Goal: Transaction & Acquisition: Obtain resource

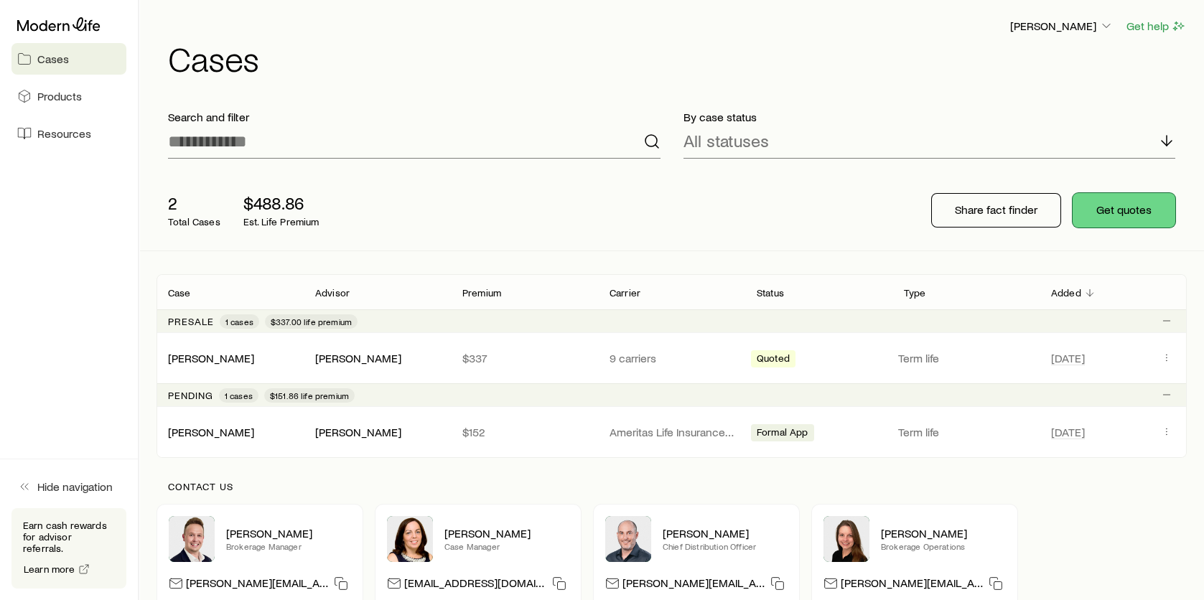
click at [1136, 213] on button "Get quotes" at bounding box center [1124, 210] width 103 height 34
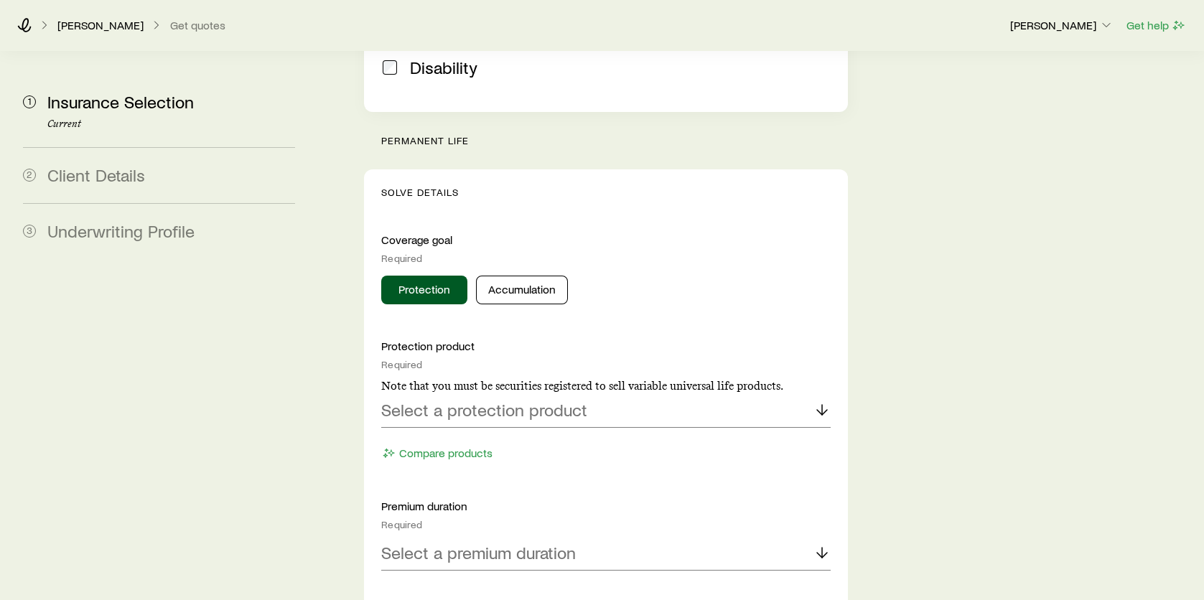
scroll to position [574, 0]
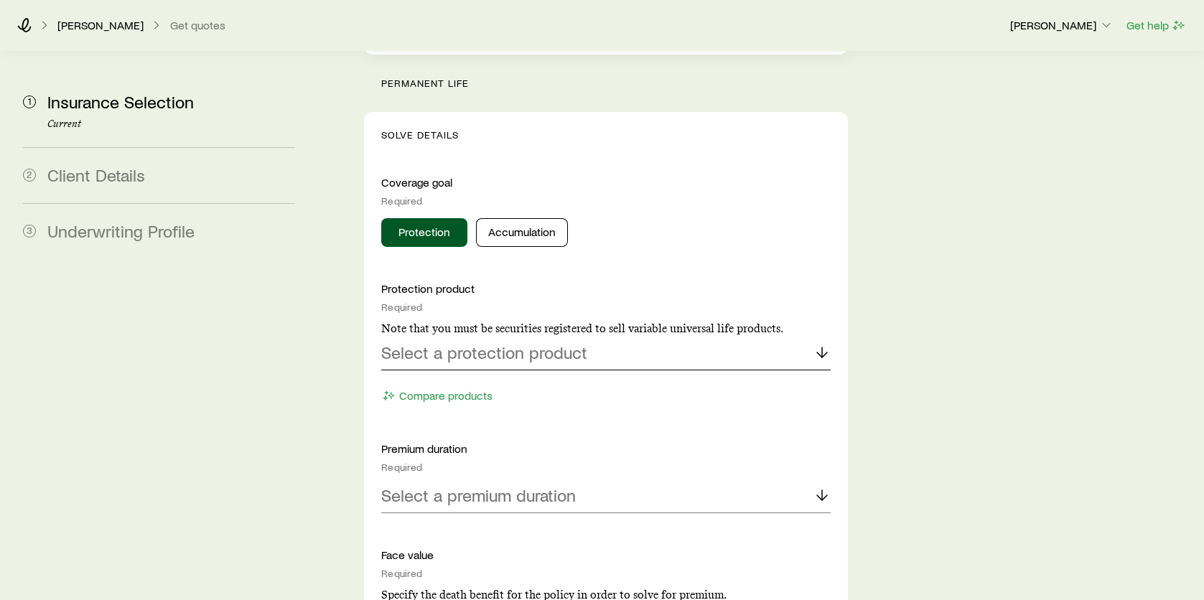
click at [556, 342] on p "Select a protection product" at bounding box center [484, 352] width 206 height 20
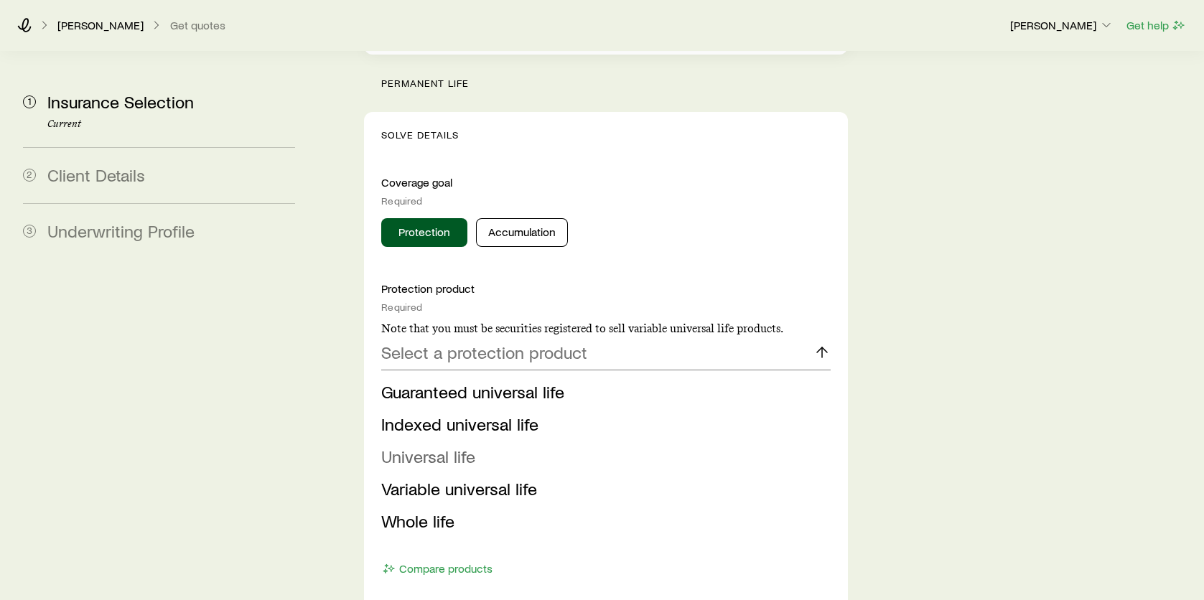
click at [437, 446] on span "Universal life" at bounding box center [428, 456] width 94 height 21
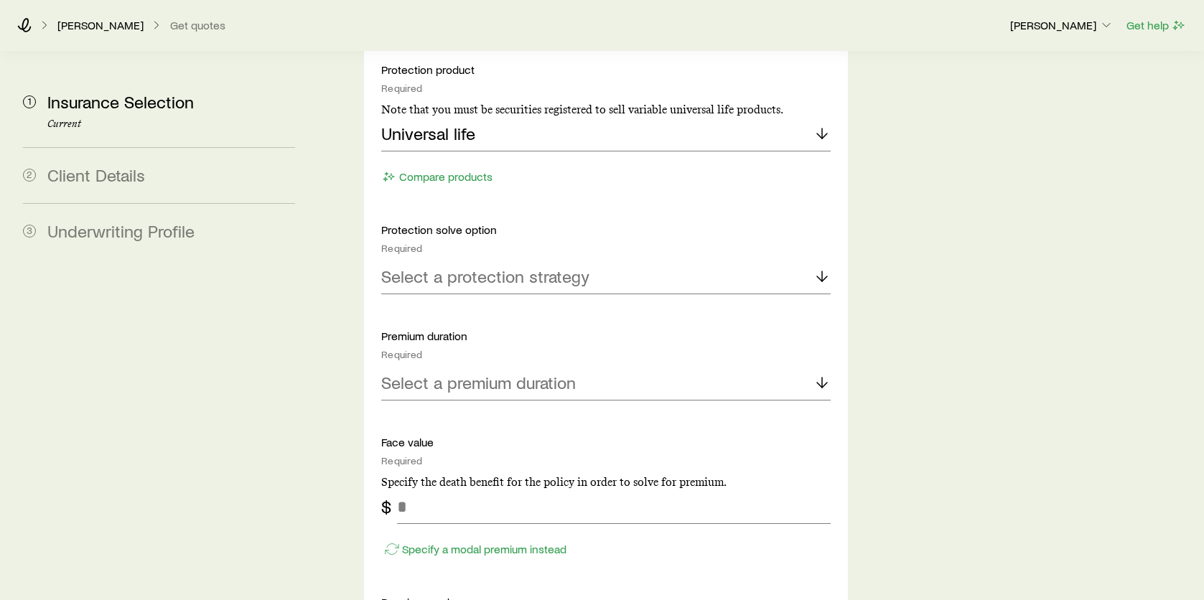
scroll to position [718, 0]
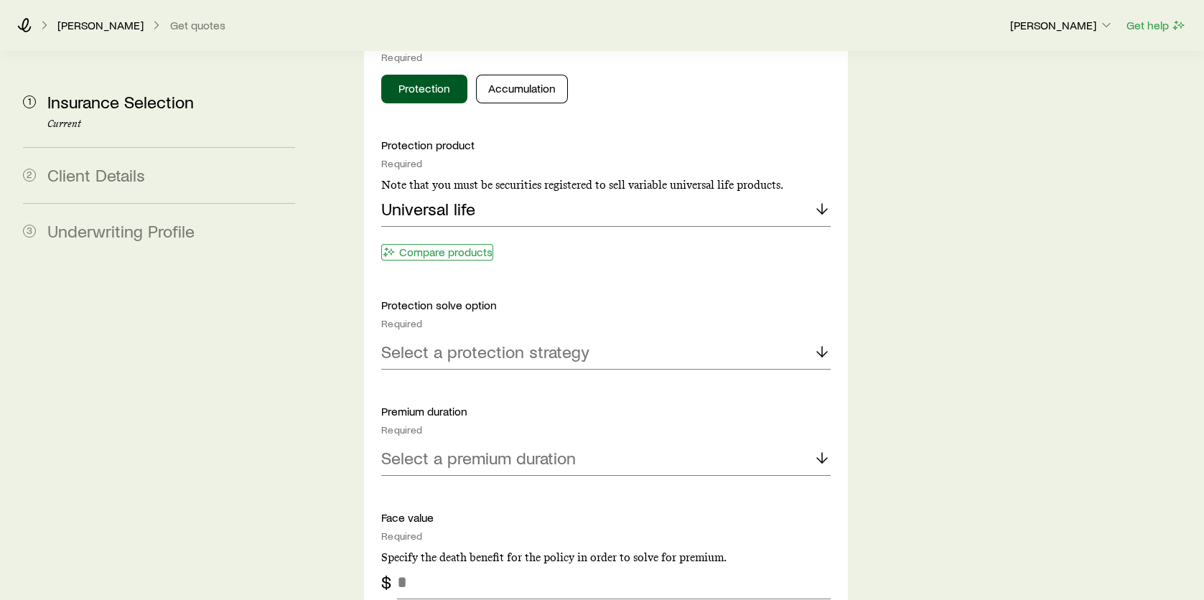
click at [429, 244] on button "Compare products" at bounding box center [437, 252] width 112 height 17
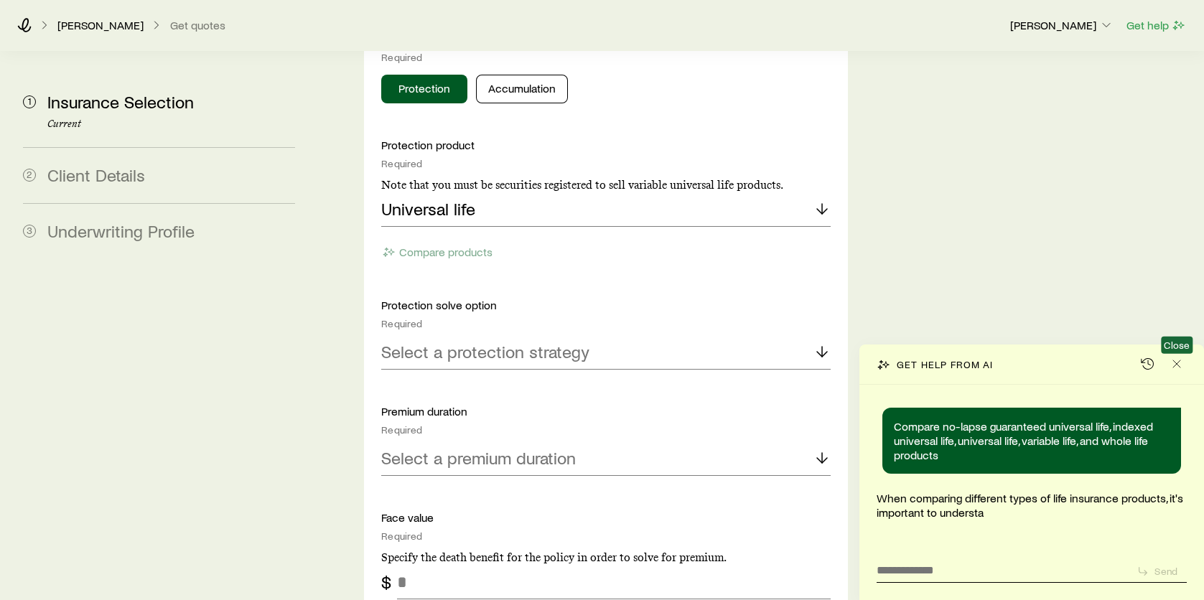
click at [1180, 375] on div "Get help from AI Close" at bounding box center [1031, 365] width 345 height 40
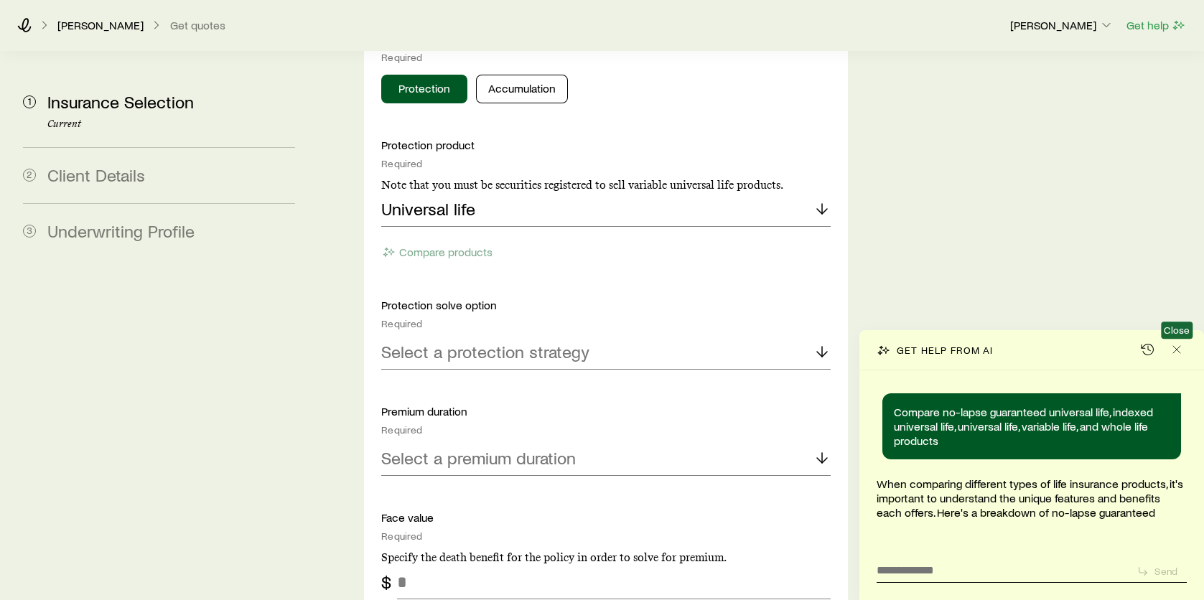
click at [1177, 348] on div "Get help from AI Close" at bounding box center [1031, 350] width 345 height 40
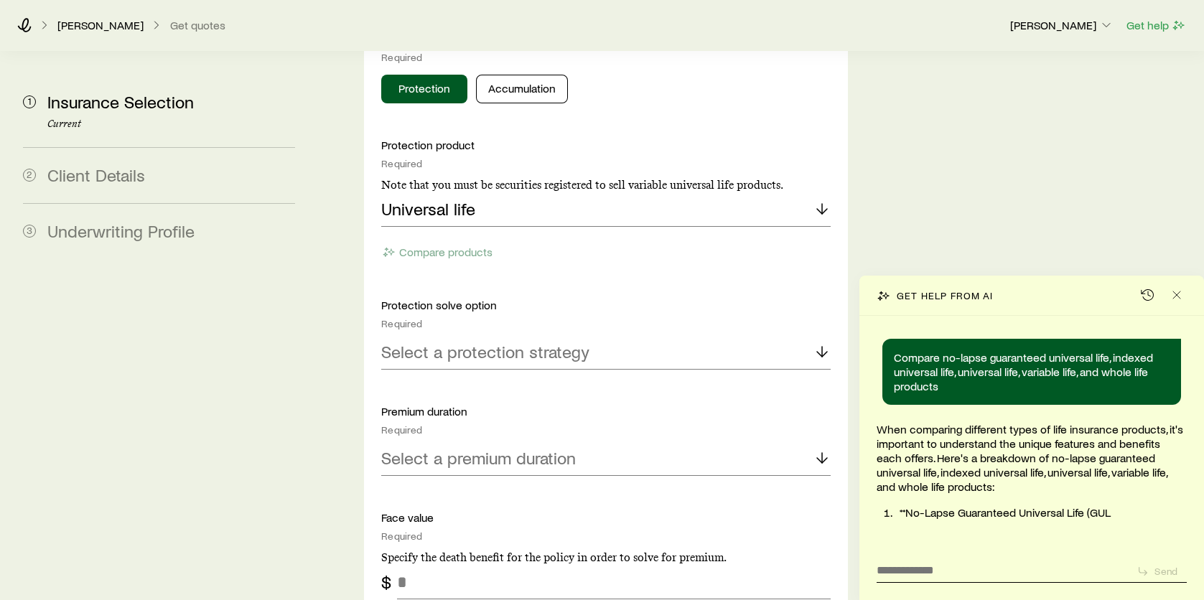
click at [1179, 284] on div "Get help from AI" at bounding box center [1031, 296] width 345 height 40
click at [1179, 315] on div "Compare no-lapse guaranteed universal life, indexed universal life, universal l…" at bounding box center [1031, 417] width 345 height 205
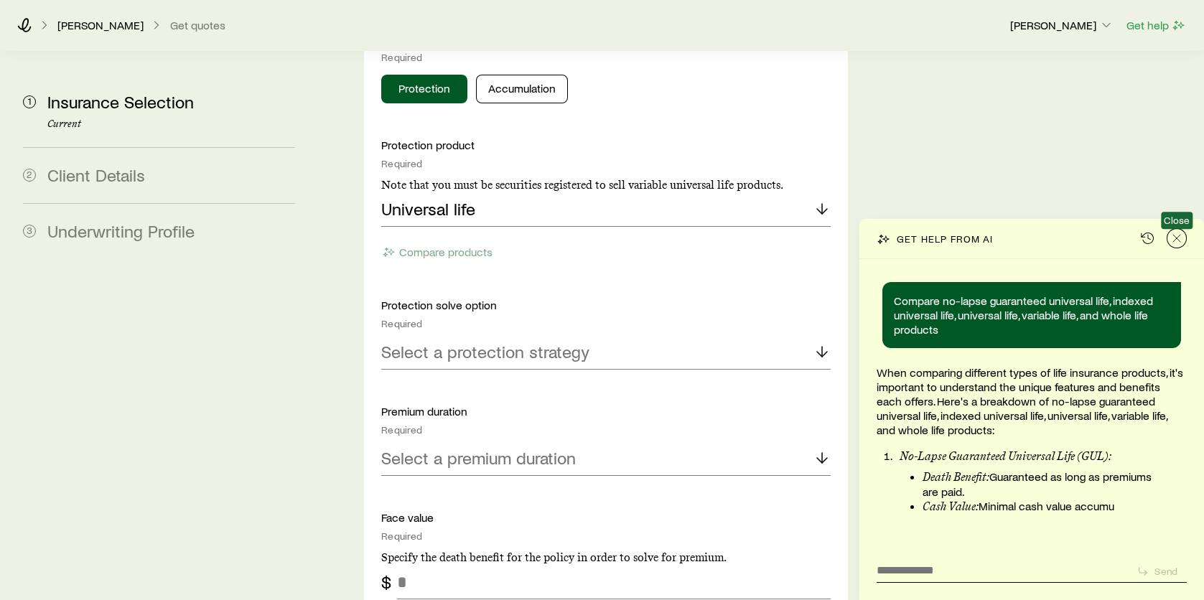
click at [1176, 240] on div "Get help from AI Close" at bounding box center [1031, 239] width 345 height 40
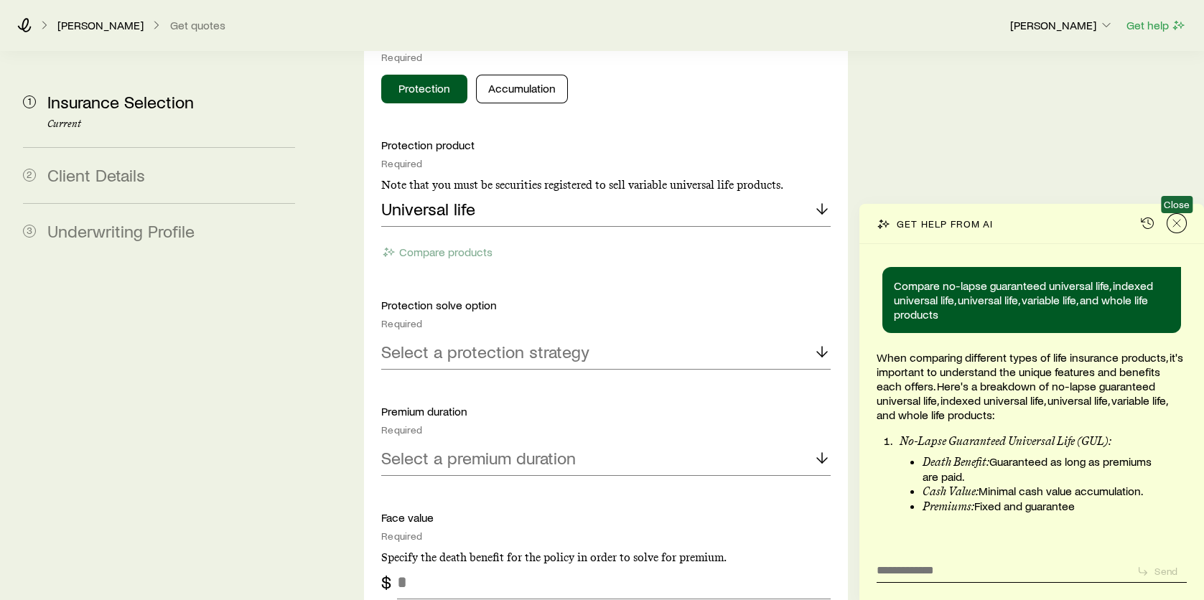
click at [1175, 221] on icon "Close" at bounding box center [1177, 223] width 14 height 14
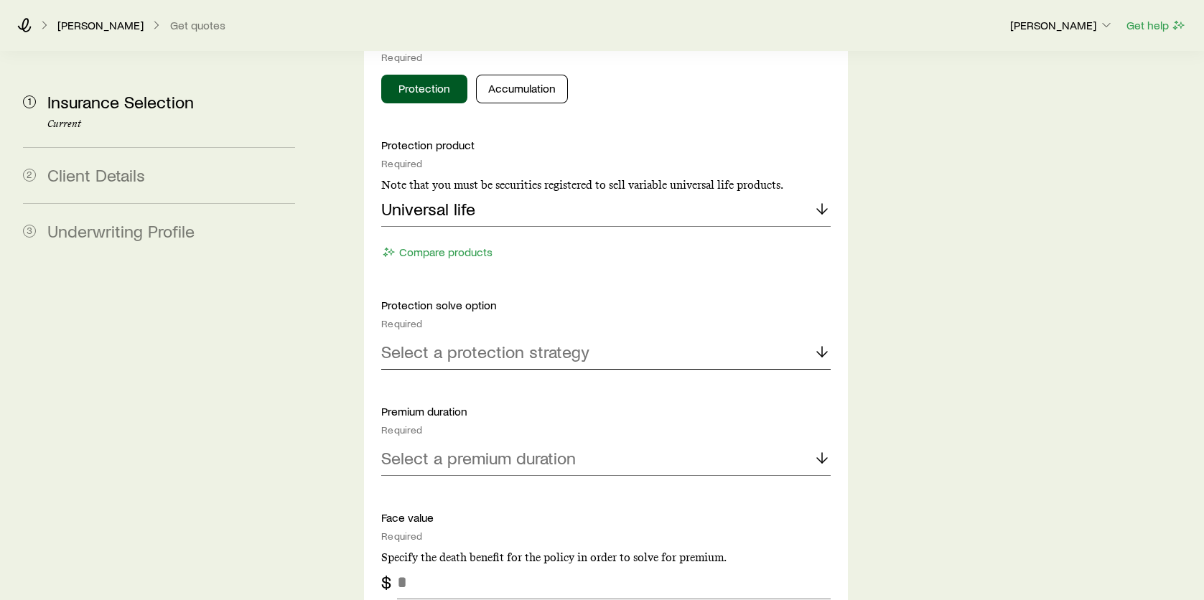
click at [480, 342] on p "Select a protection strategy" at bounding box center [485, 352] width 208 height 20
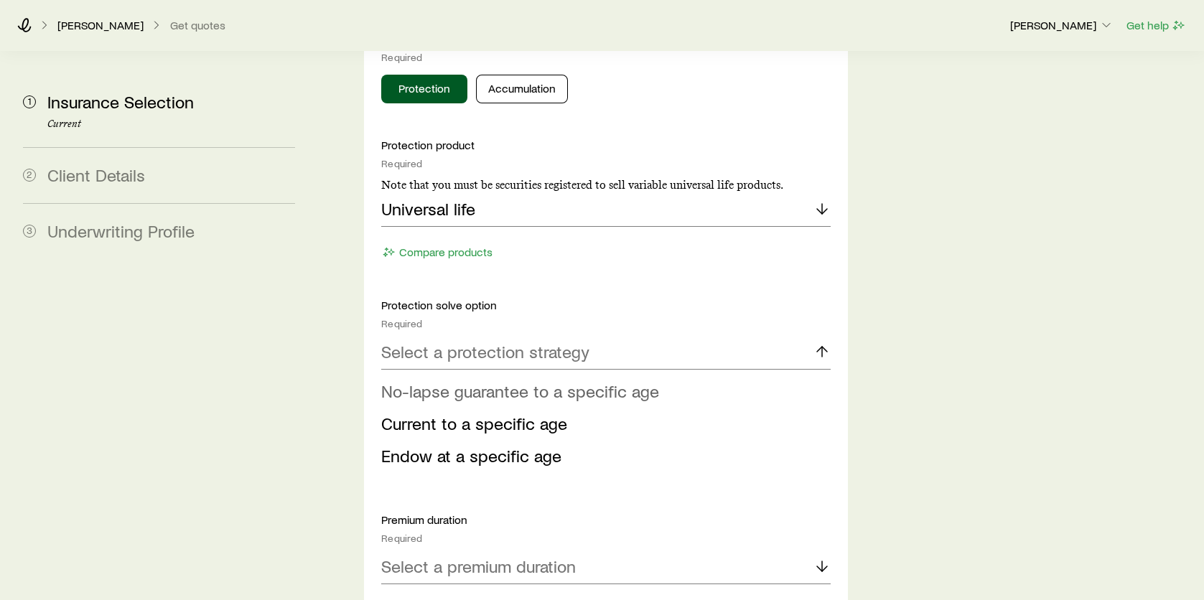
click at [475, 381] on span "No-lapse guarantee to a specific age" at bounding box center [520, 391] width 278 height 21
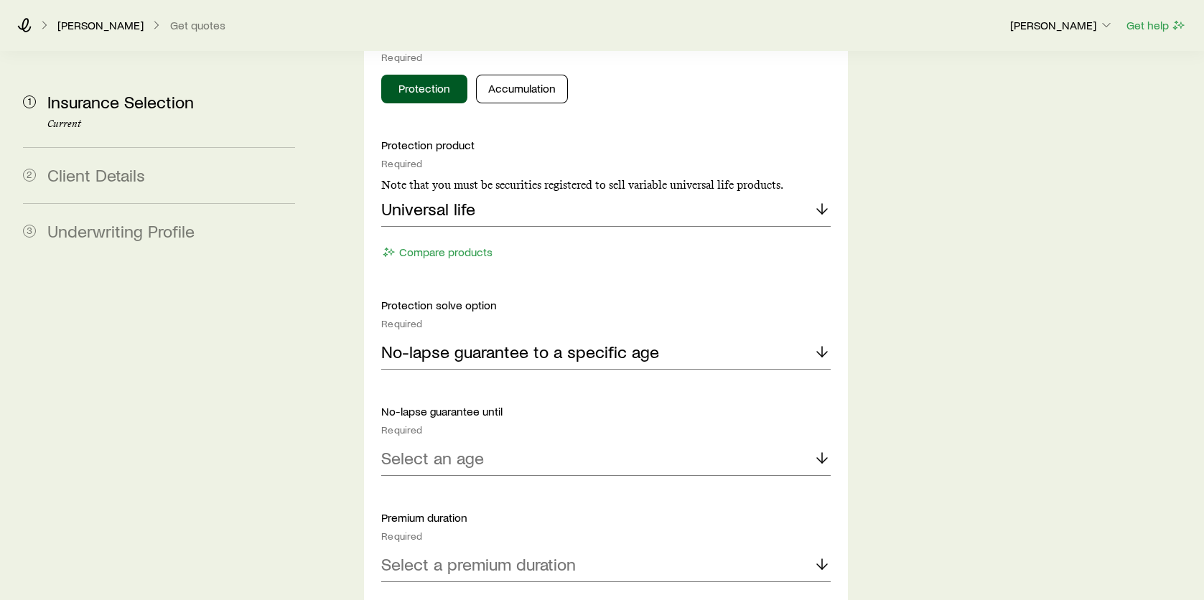
scroll to position [539, 0]
click at [437, 448] on p "Select an age" at bounding box center [432, 458] width 103 height 20
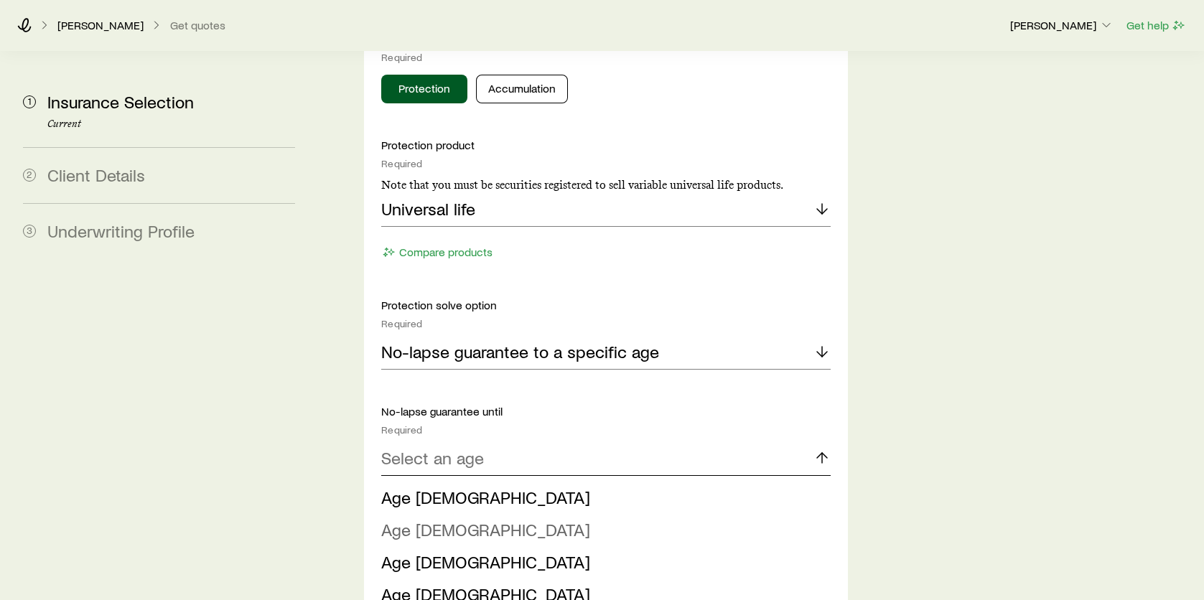
scroll to position [1057, 0]
click at [416, 584] on span "Age 100" at bounding box center [485, 594] width 209 height 21
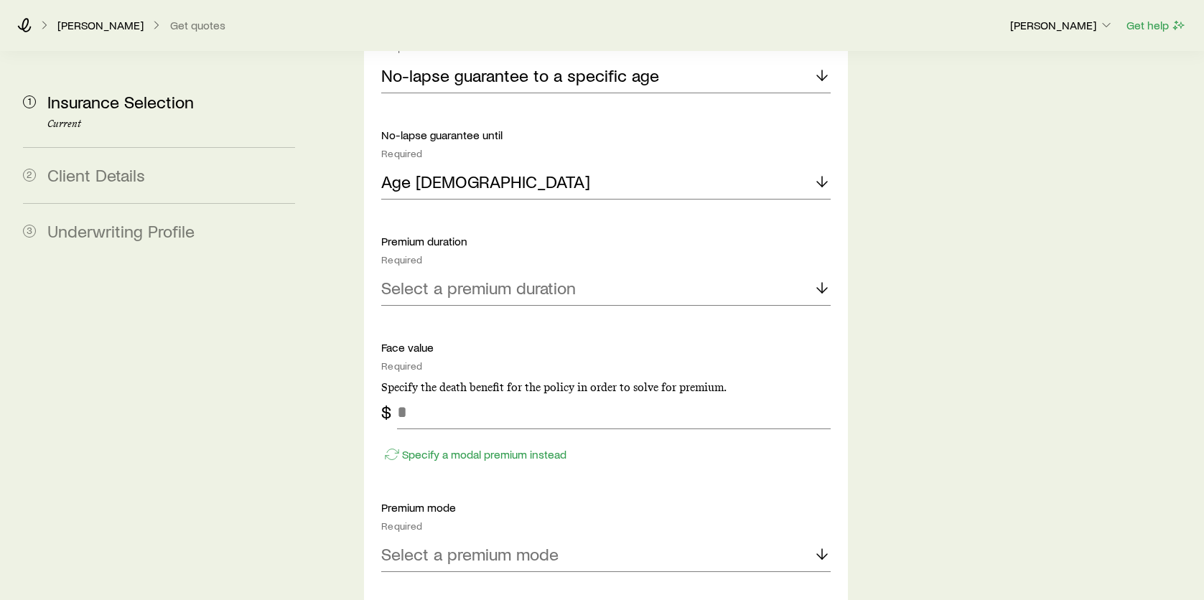
scroll to position [1005, 0]
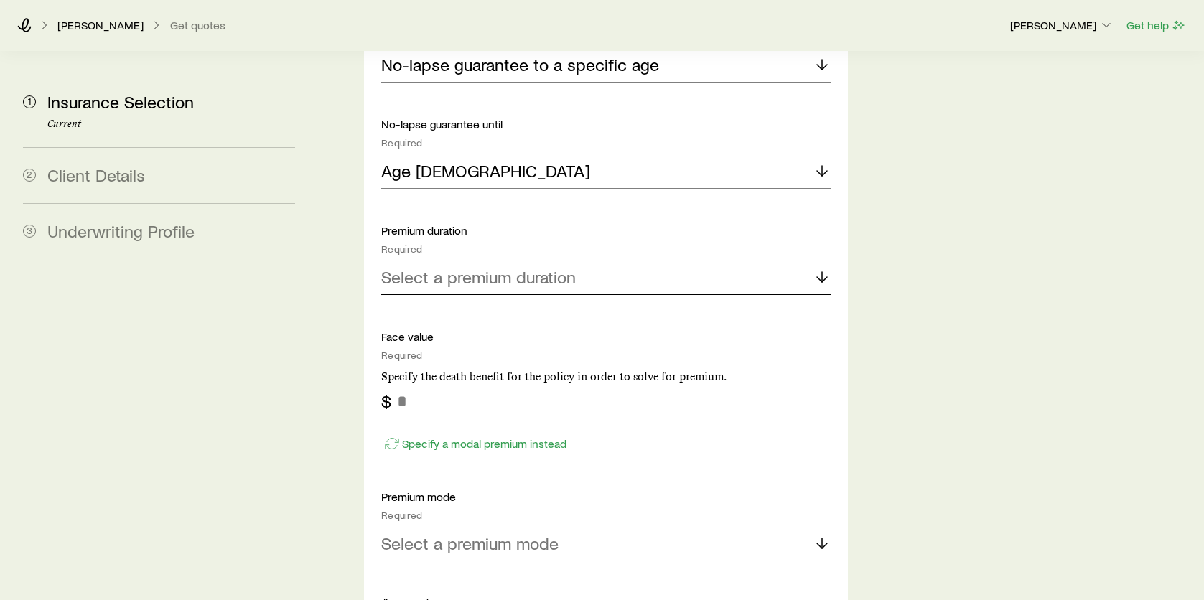
click at [498, 267] on p "Select a premium duration" at bounding box center [478, 277] width 195 height 20
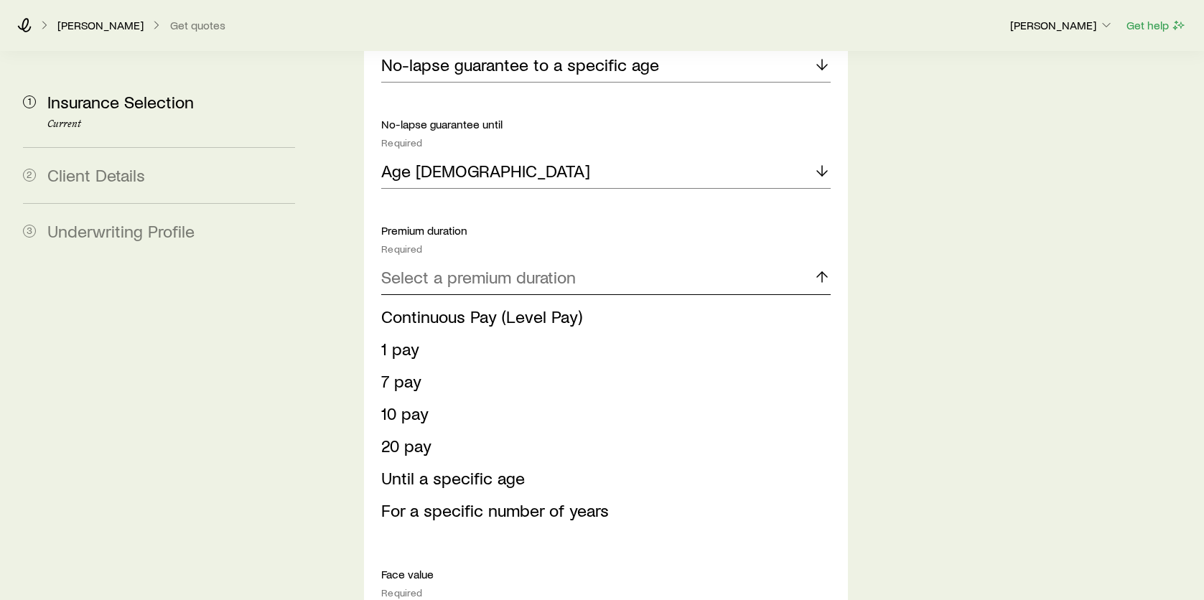
scroll to position [2232, 0]
click at [527, 306] on span "Continuous Pay (Level Pay)" at bounding box center [481, 316] width 201 height 21
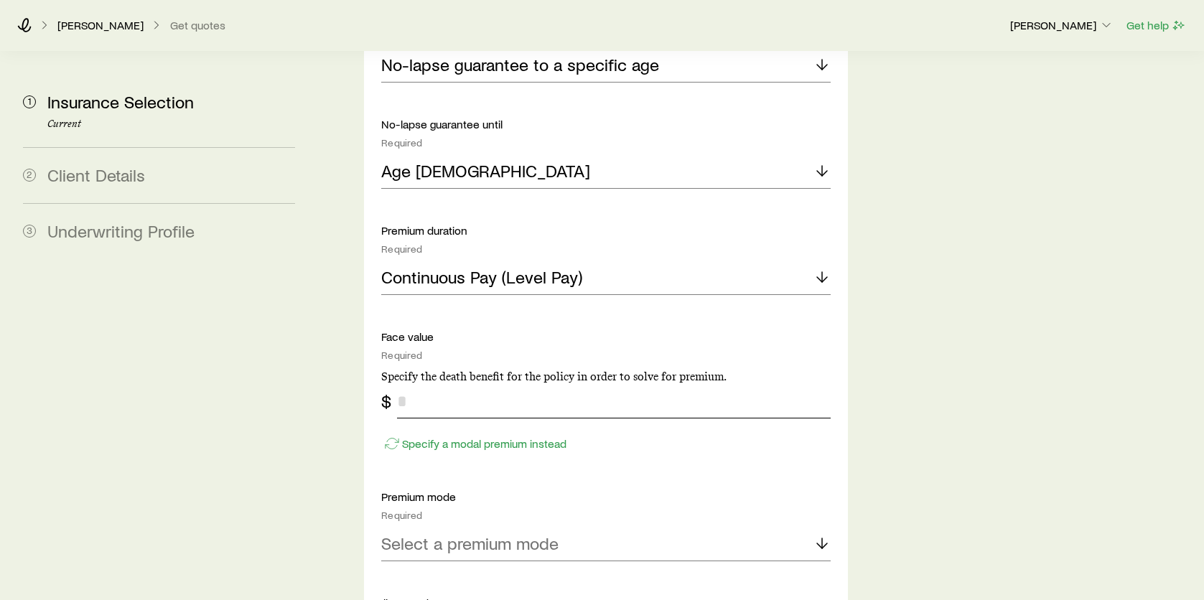
click at [468, 384] on input "tel" at bounding box center [614, 401] width 434 height 34
type input "*******"
click at [1047, 373] on div "Insurance Selection Start by specifying details about any product types you are…" at bounding box center [758, 236] width 869 height 2379
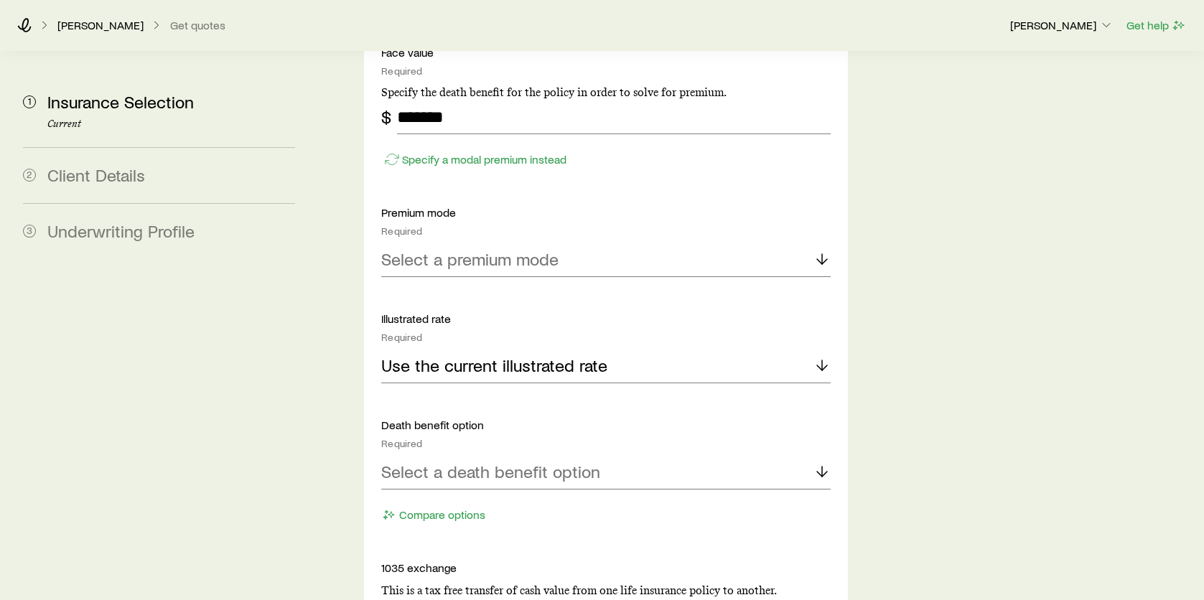
scroll to position [1292, 0]
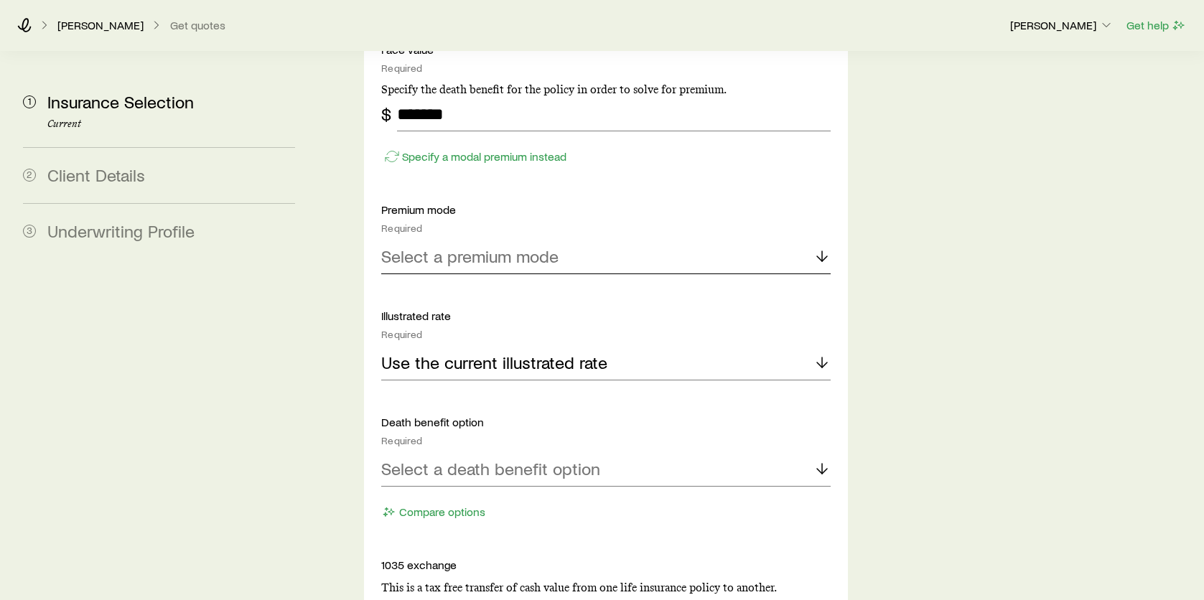
click at [447, 246] on p "Select a premium mode" at bounding box center [469, 256] width 177 height 20
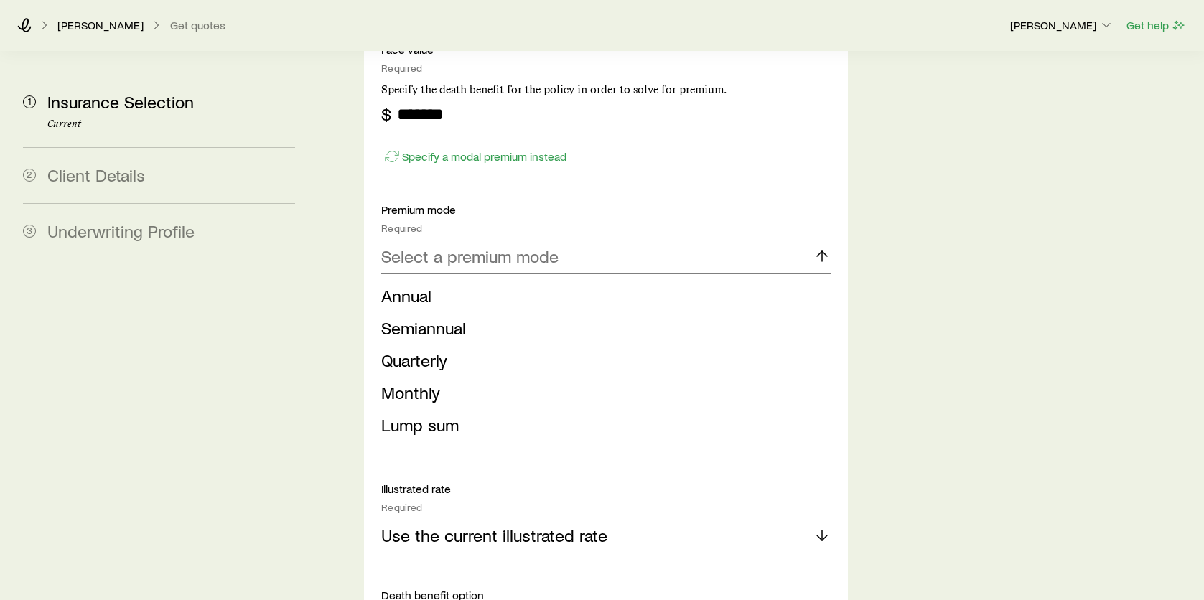
click at [412, 382] on span "Monthly" at bounding box center [410, 392] width 59 height 21
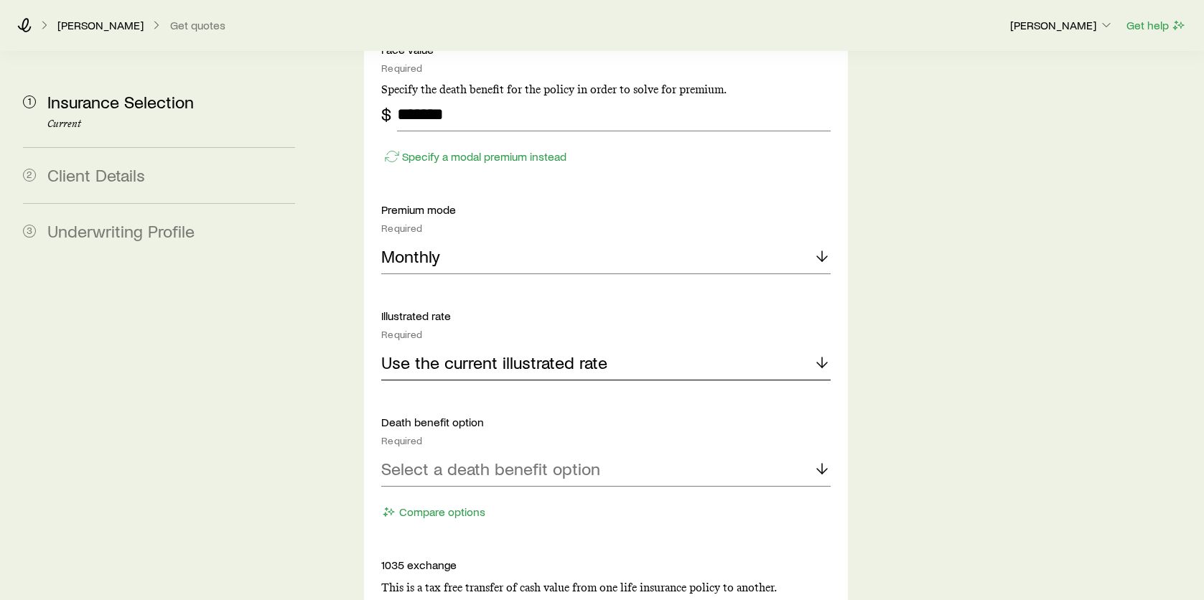
click at [505, 353] on p "Use the current illustrated rate" at bounding box center [494, 363] width 226 height 20
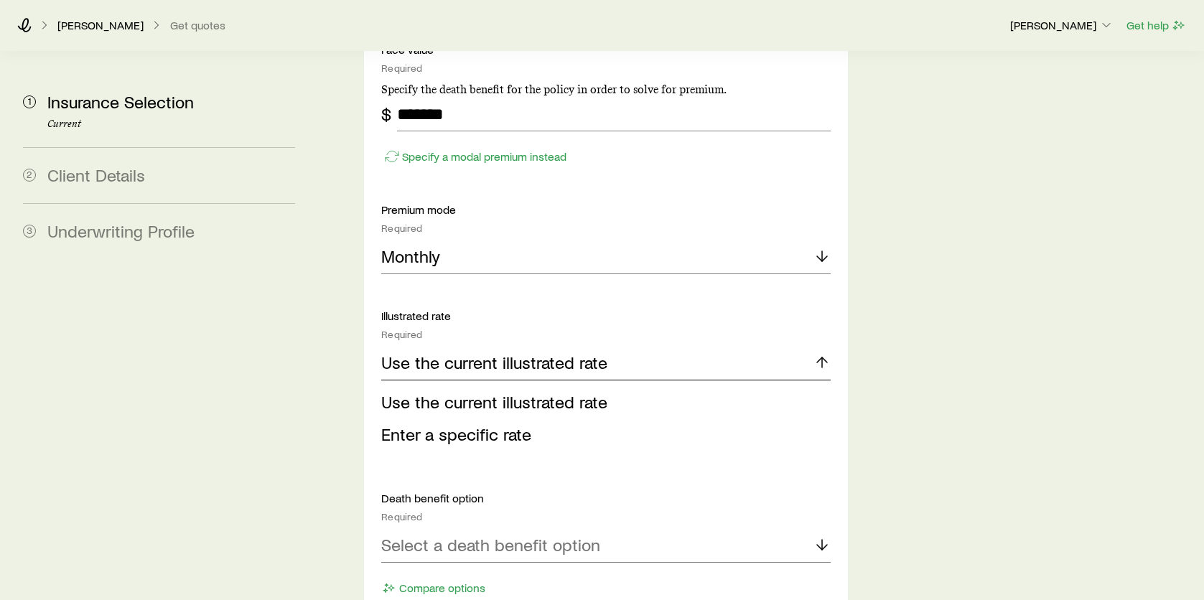
click at [505, 353] on p "Use the current illustrated rate" at bounding box center [494, 363] width 226 height 20
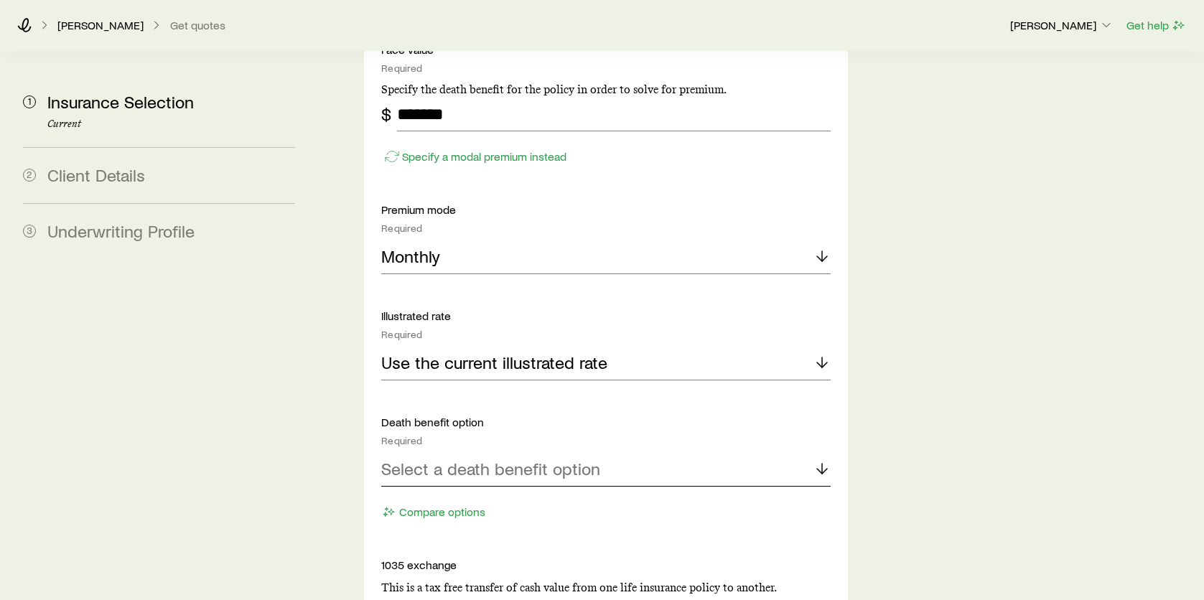
click at [492, 459] on p "Select a death benefit option" at bounding box center [490, 469] width 219 height 20
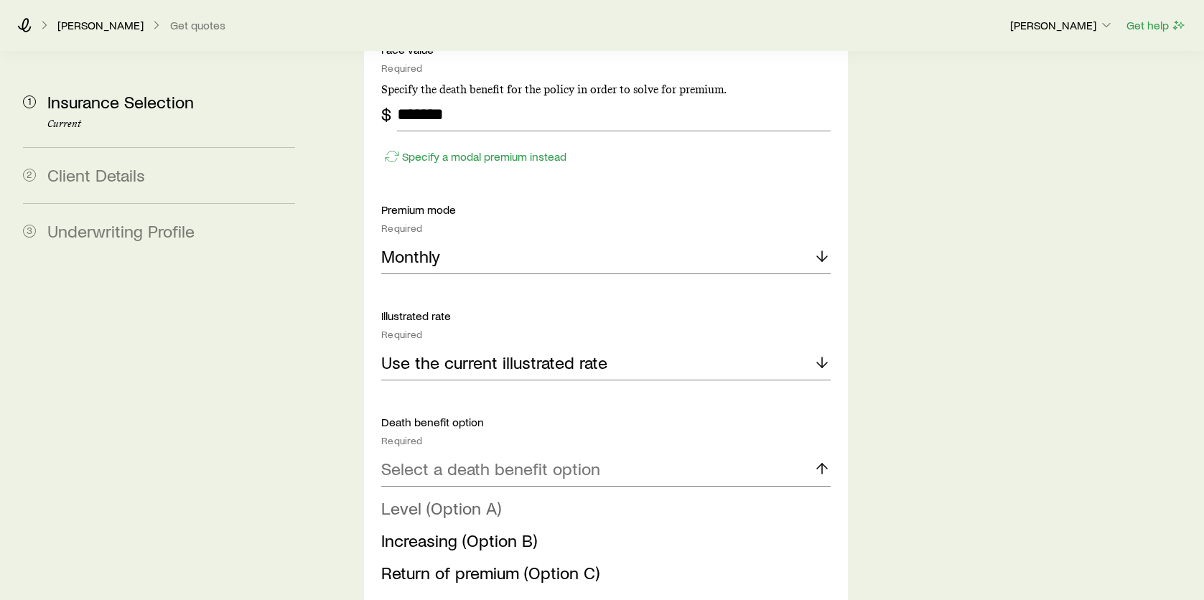
click at [466, 498] on span "Level (Option A)" at bounding box center [441, 508] width 120 height 21
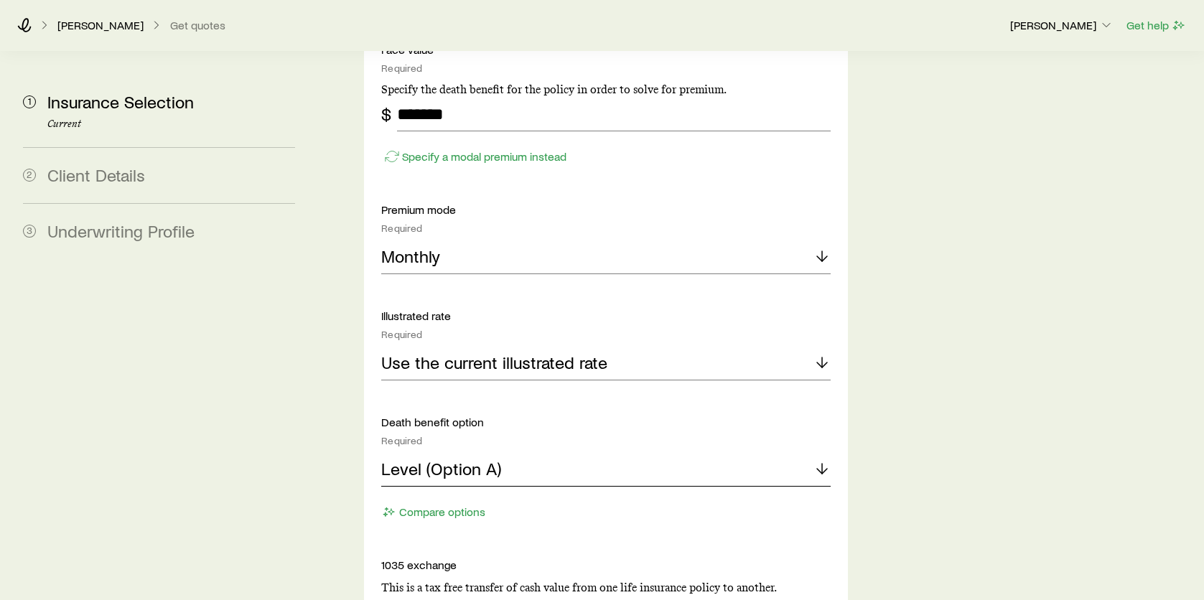
click at [490, 452] on div "Level (Option A)" at bounding box center [605, 469] width 449 height 34
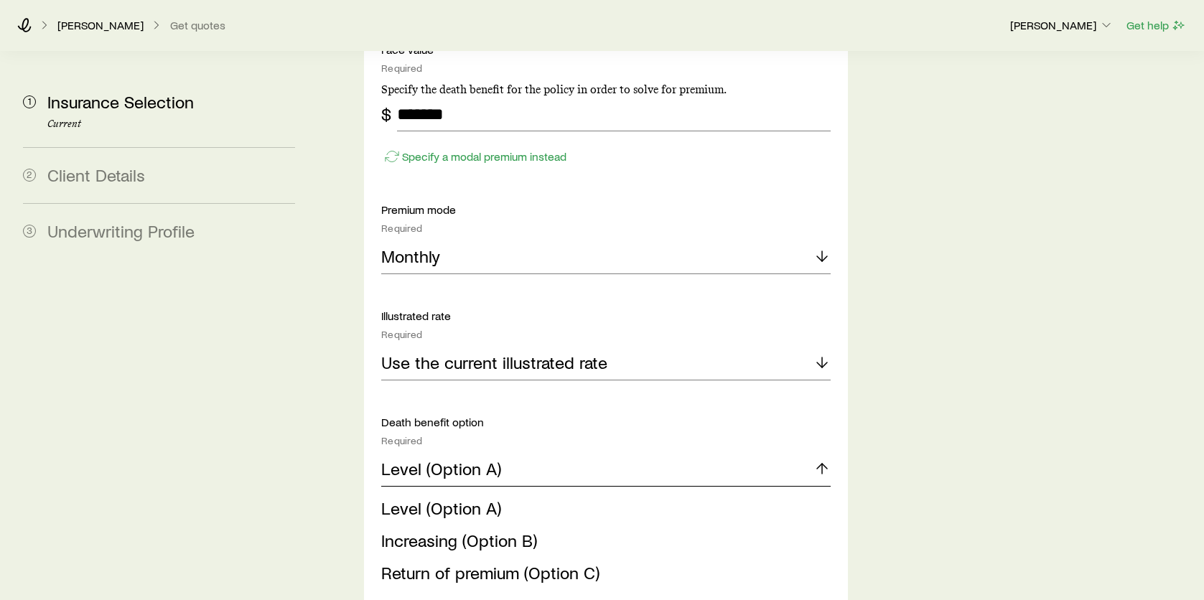
click at [490, 452] on div "Level (Option A)" at bounding box center [605, 469] width 449 height 34
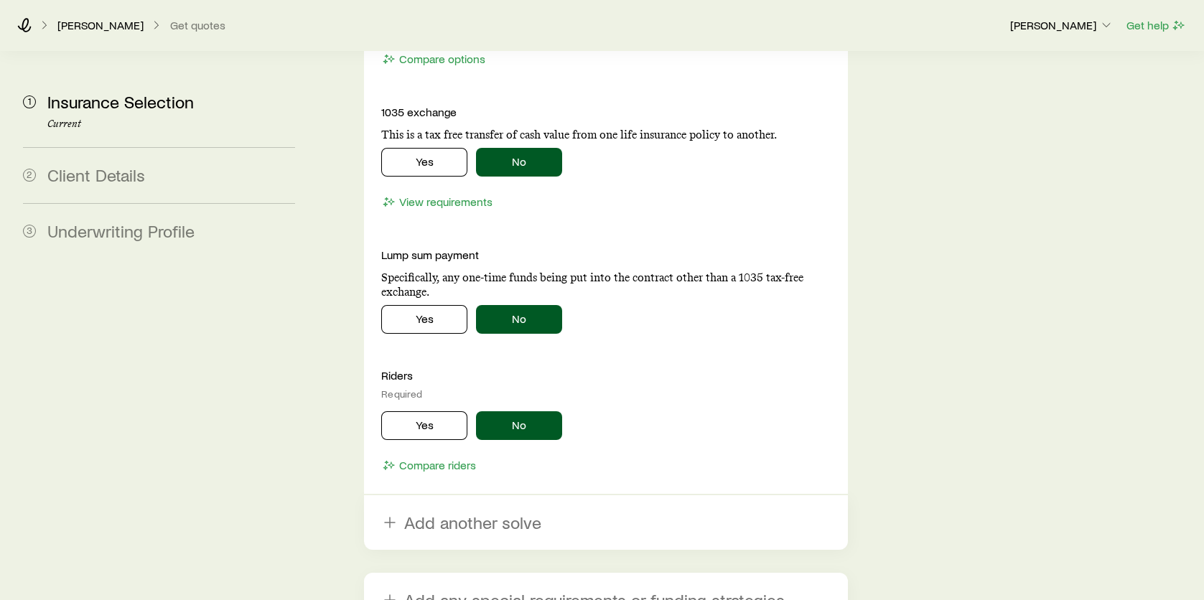
scroll to position [1795, 0]
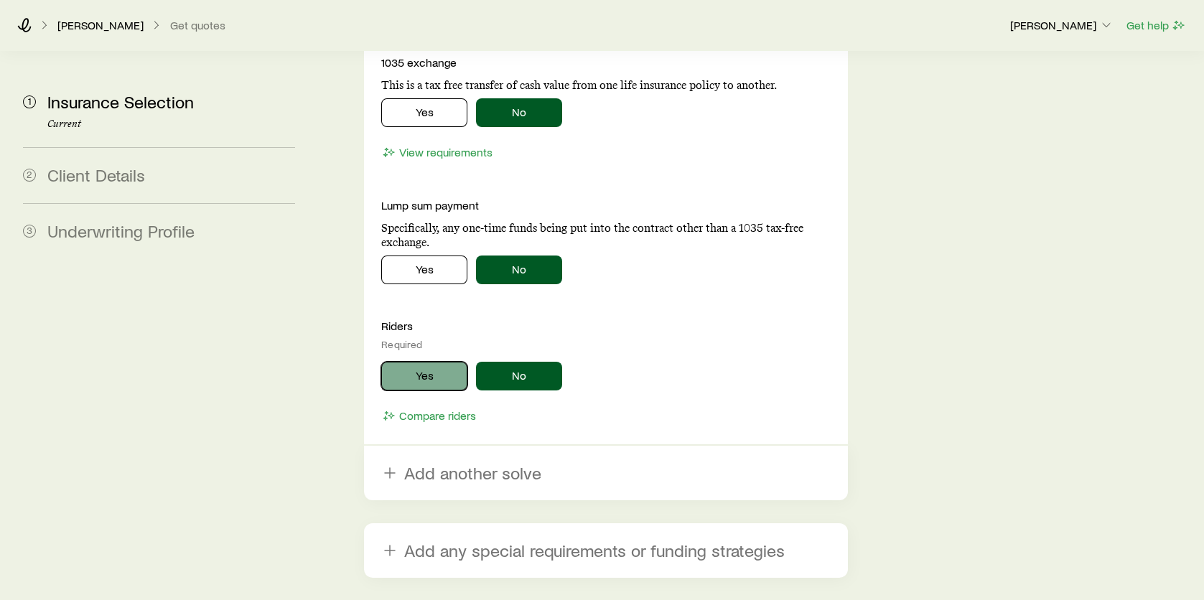
click at [431, 362] on button "Yes" at bounding box center [424, 376] width 86 height 29
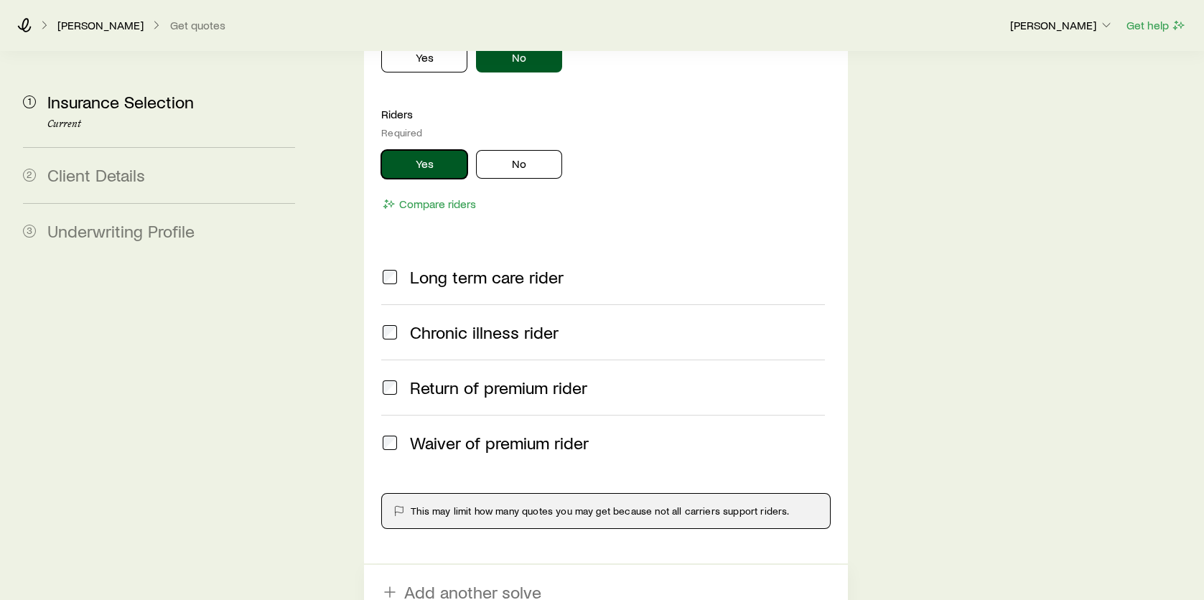
scroll to position [2010, 0]
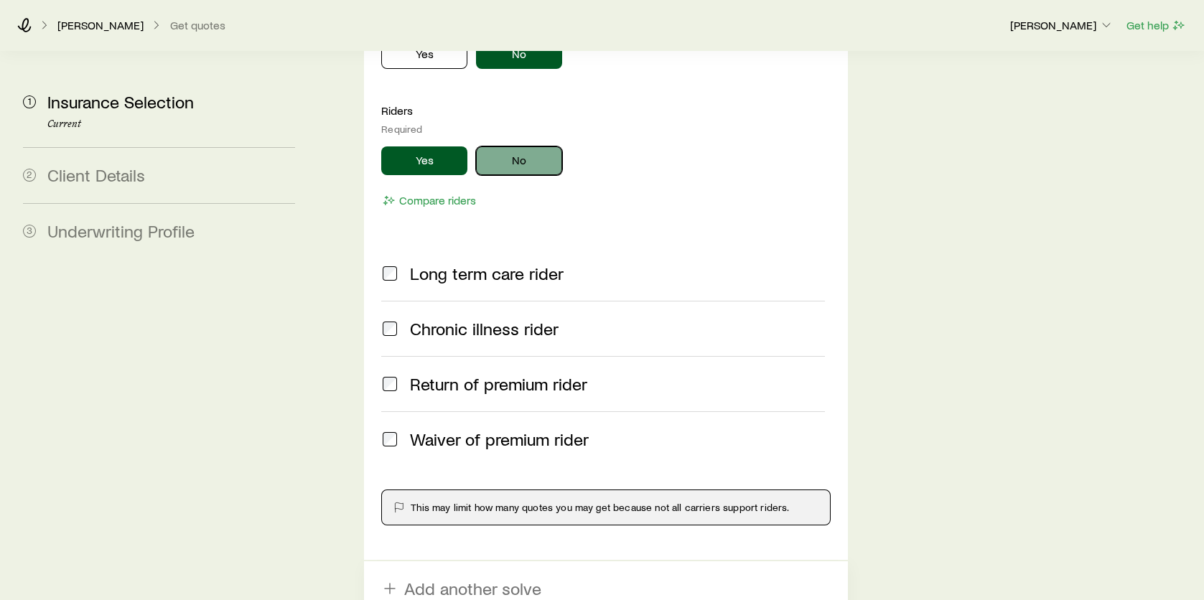
click at [500, 146] on button "No" at bounding box center [519, 160] width 86 height 29
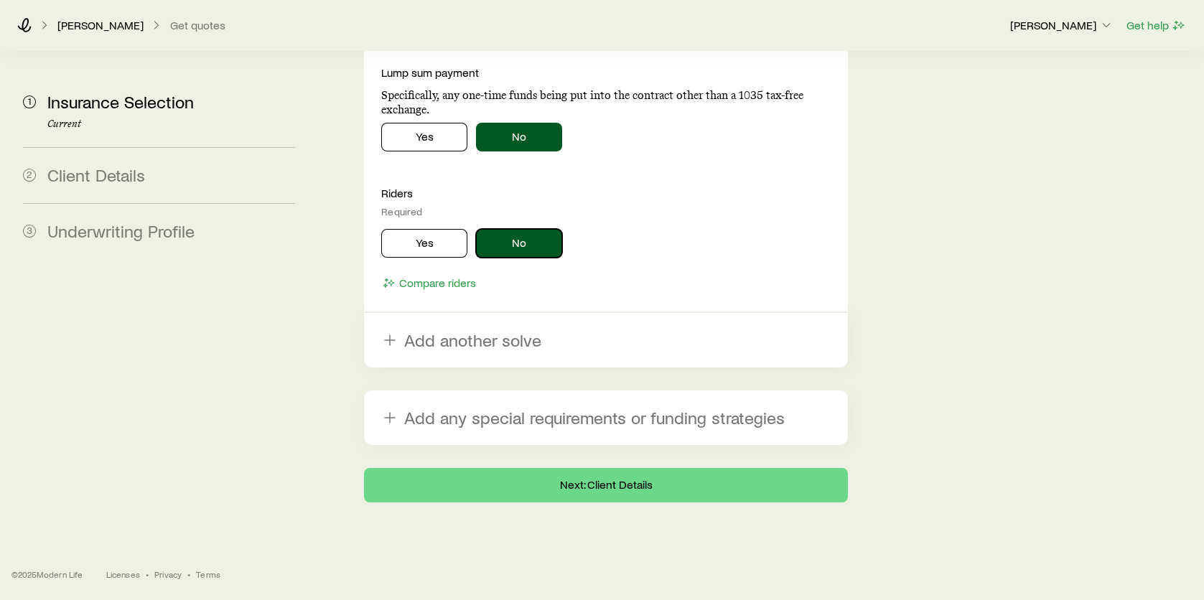
scroll to position [1887, 0]
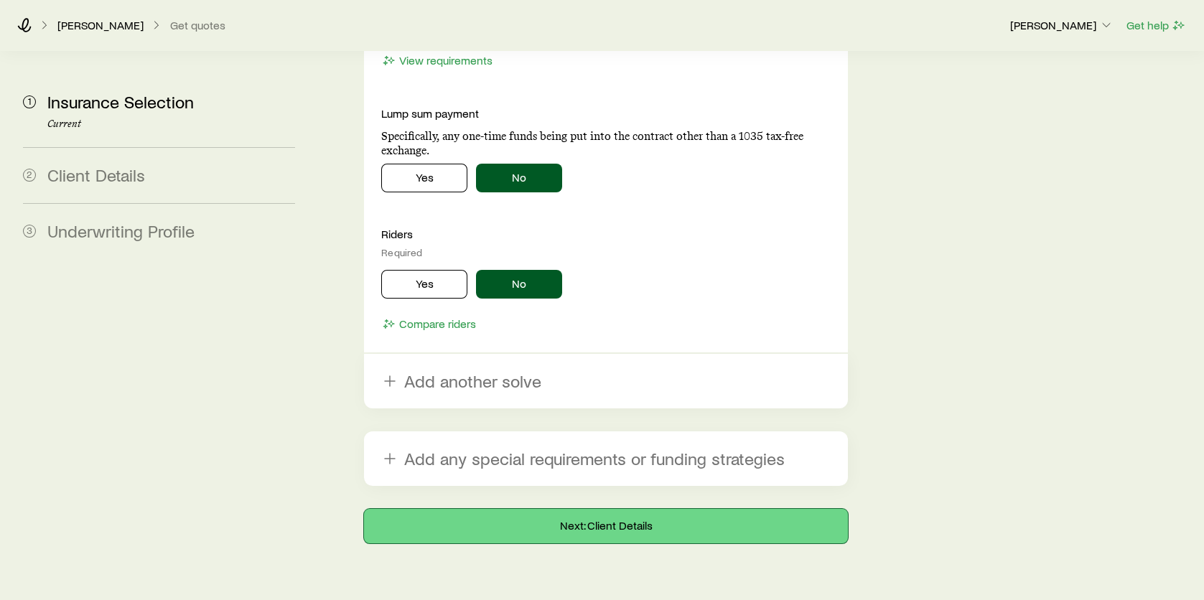
click at [625, 509] on button "Next: Client Details" at bounding box center [606, 526] width 484 height 34
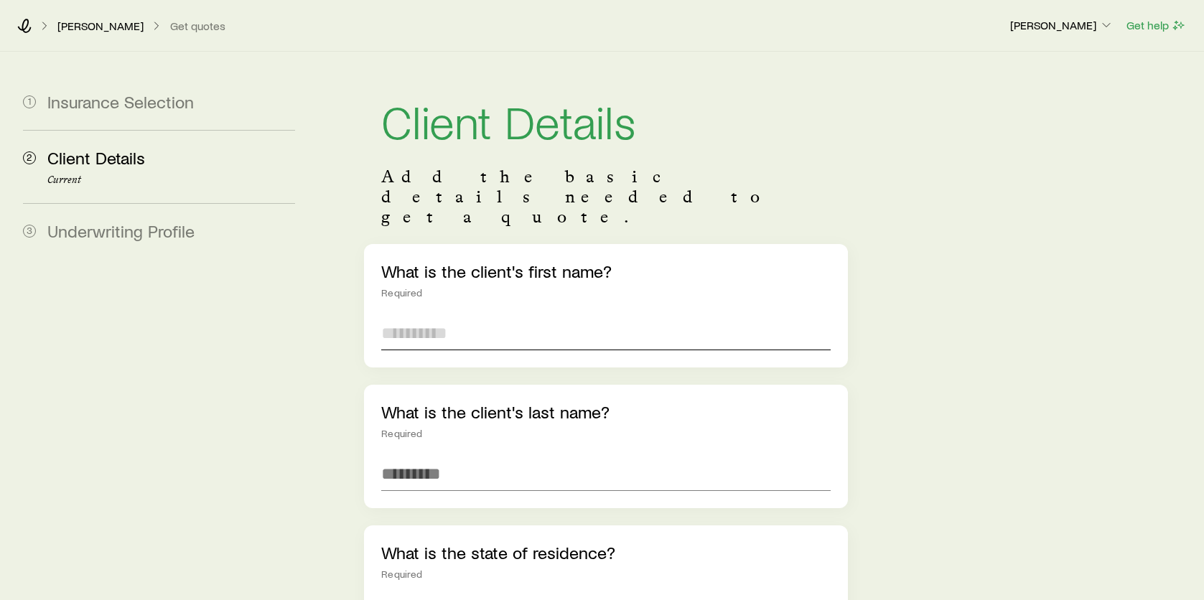
click at [563, 316] on input "text" at bounding box center [605, 333] width 449 height 34
type input "******"
type input "*****"
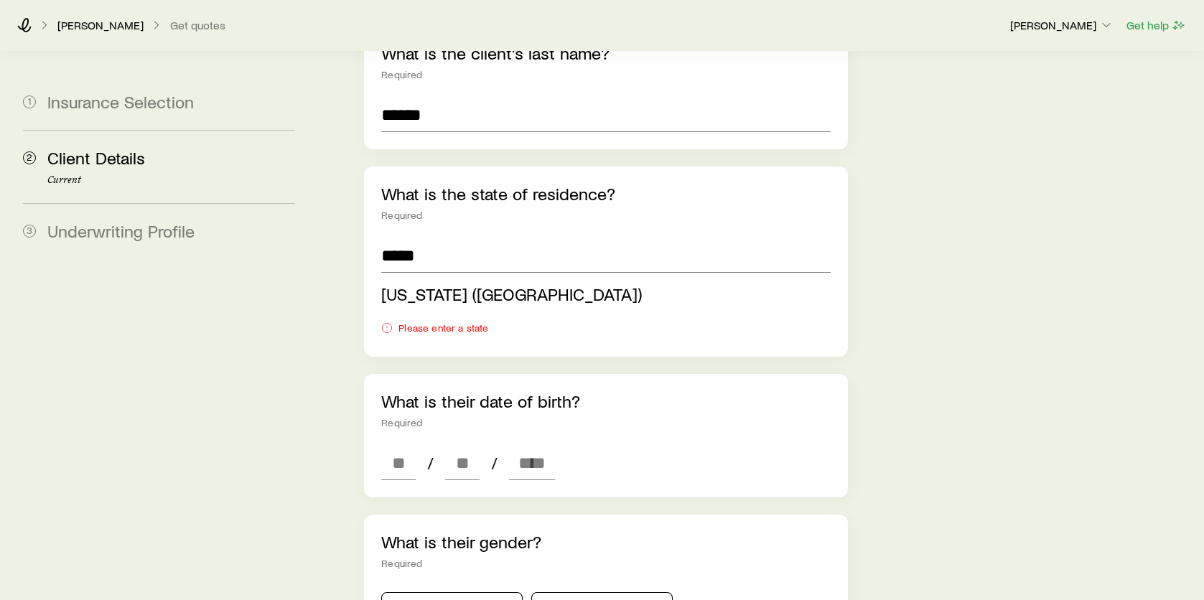
scroll to position [388, 0]
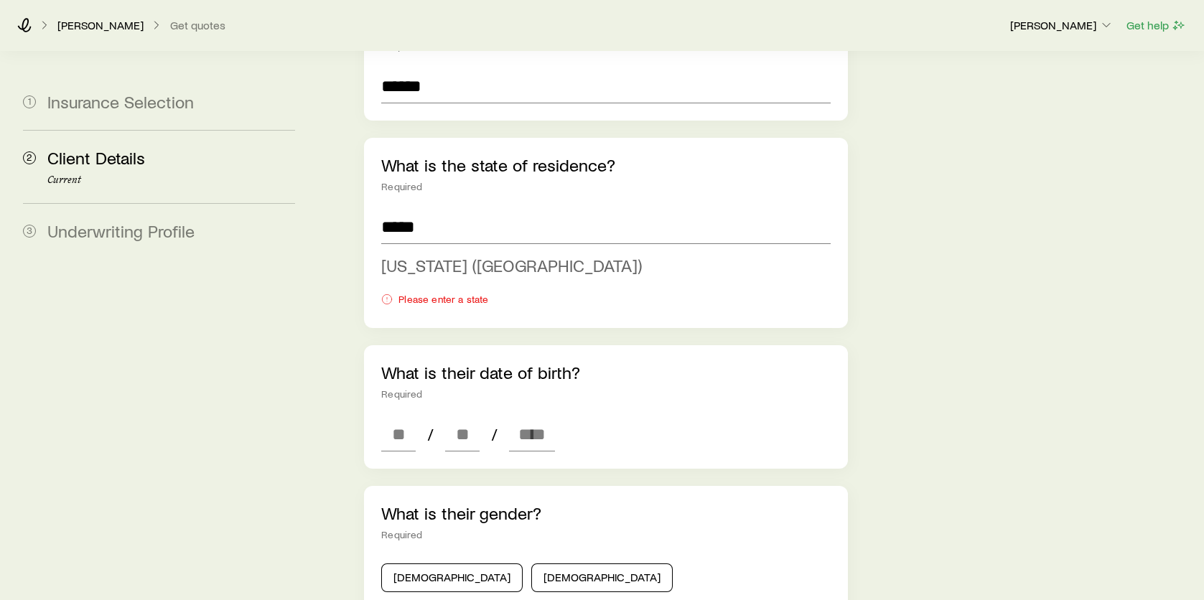
click at [426, 255] on span "Texas (TX)" at bounding box center [511, 265] width 261 height 21
type input "**********"
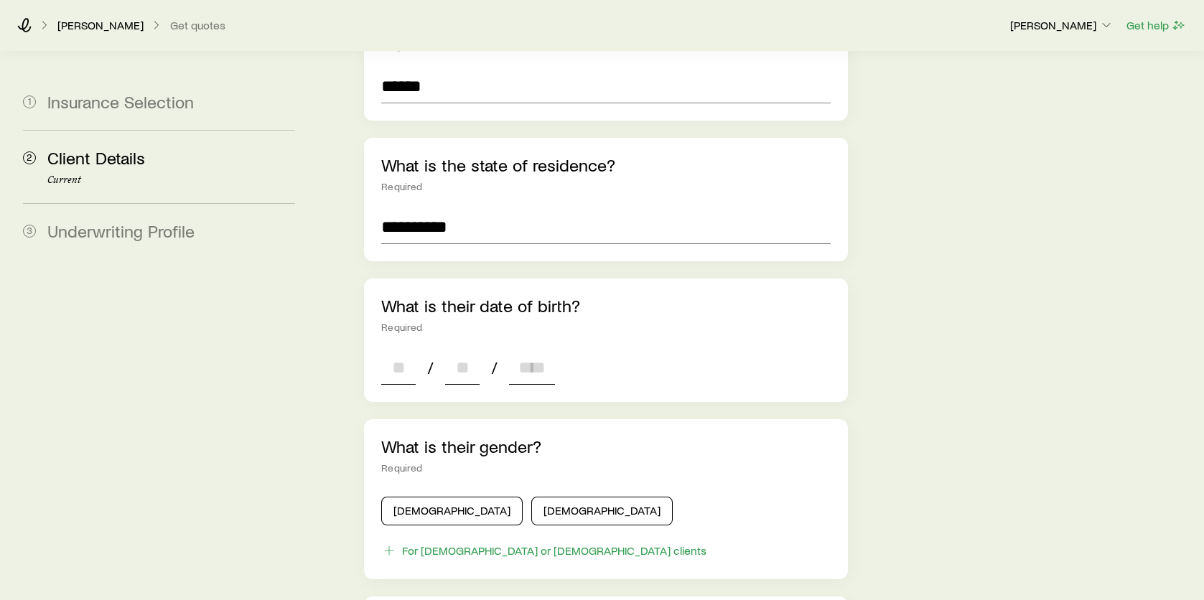
click at [396, 350] on input at bounding box center [398, 367] width 34 height 34
type input "**"
type input "****"
click at [441, 497] on button "Male" at bounding box center [451, 511] width 141 height 29
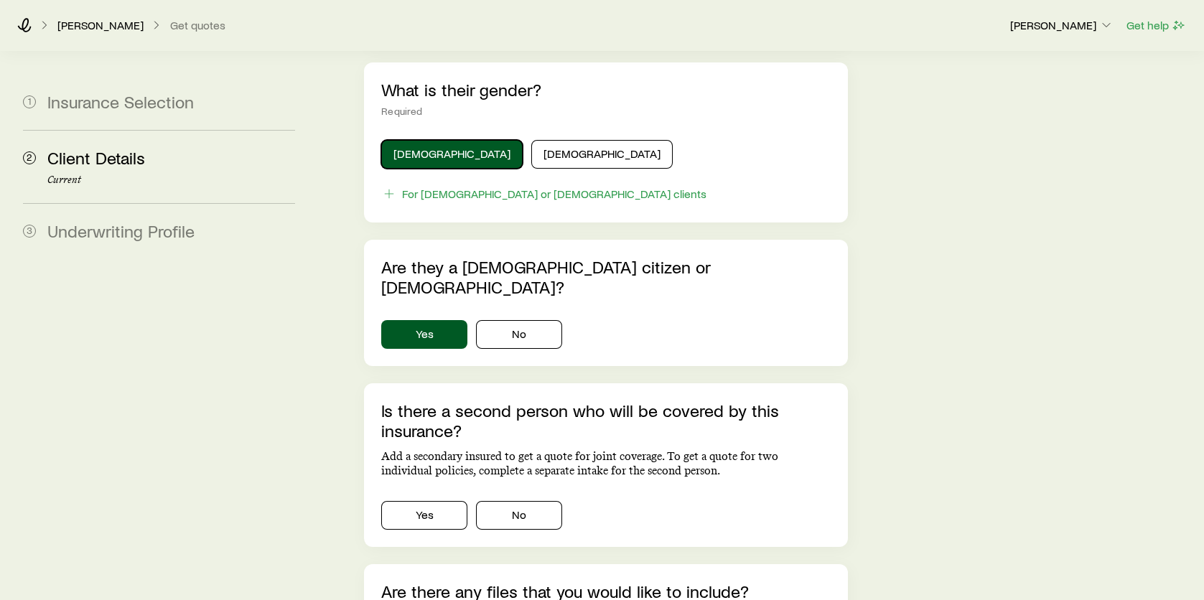
scroll to position [747, 0]
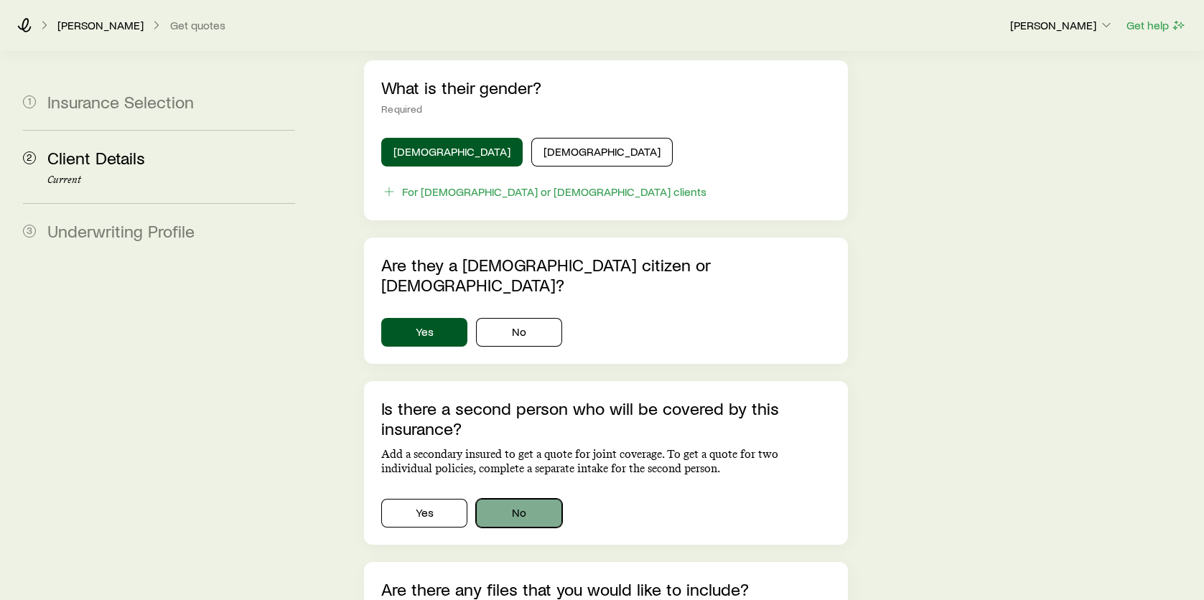
click at [508, 499] on button "No" at bounding box center [519, 513] width 86 height 29
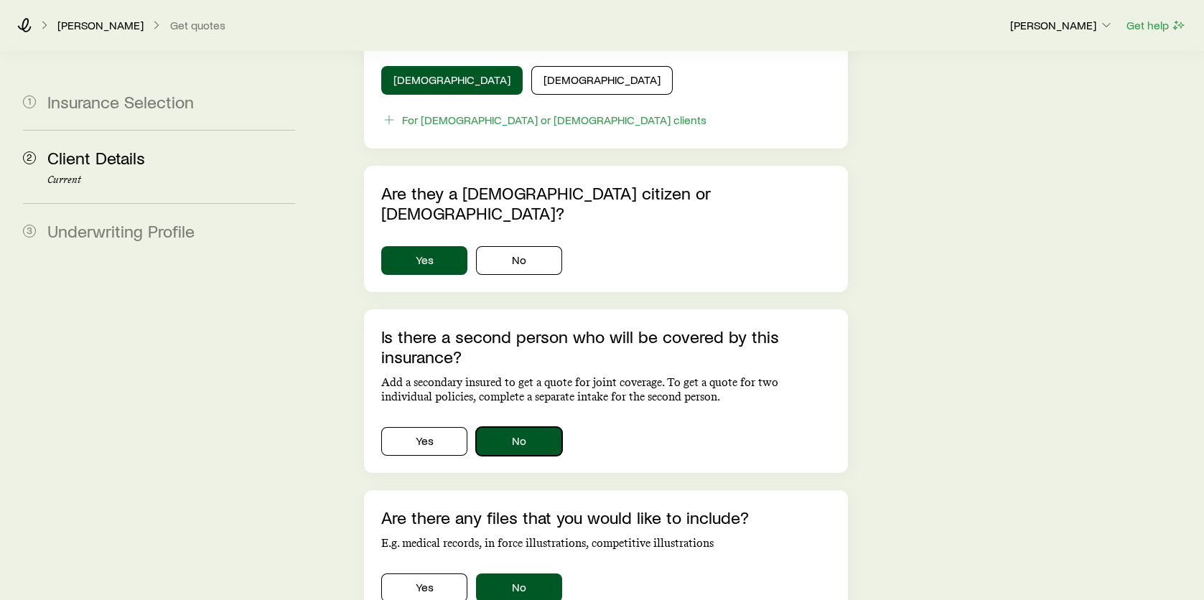
scroll to position [926, 0]
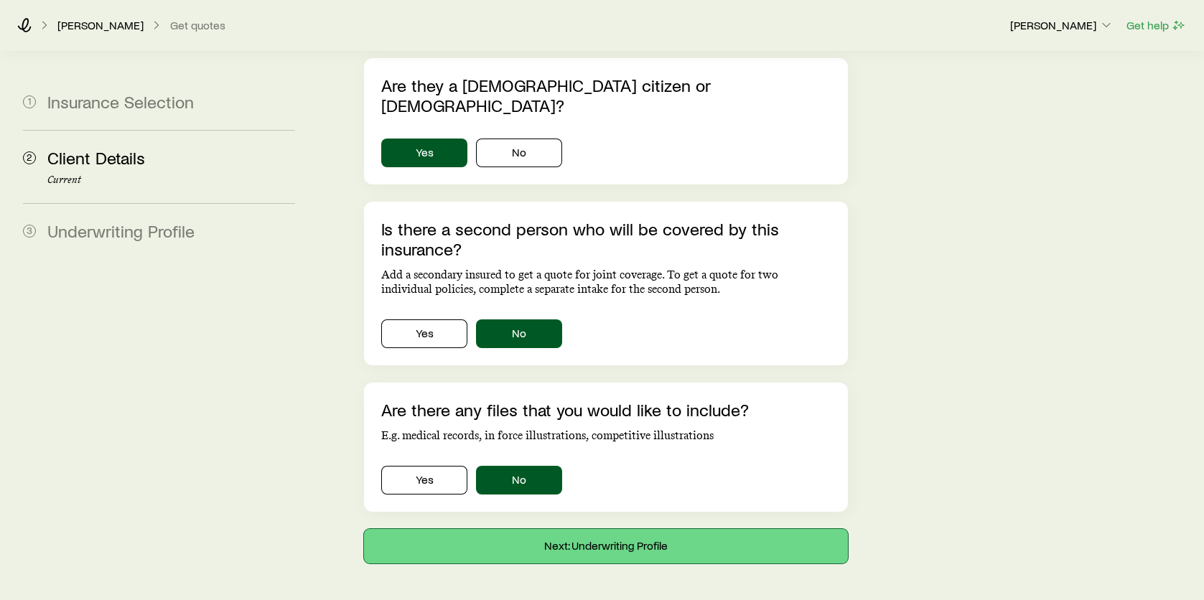
click at [647, 529] on button "Next: Underwriting Profile" at bounding box center [606, 546] width 484 height 34
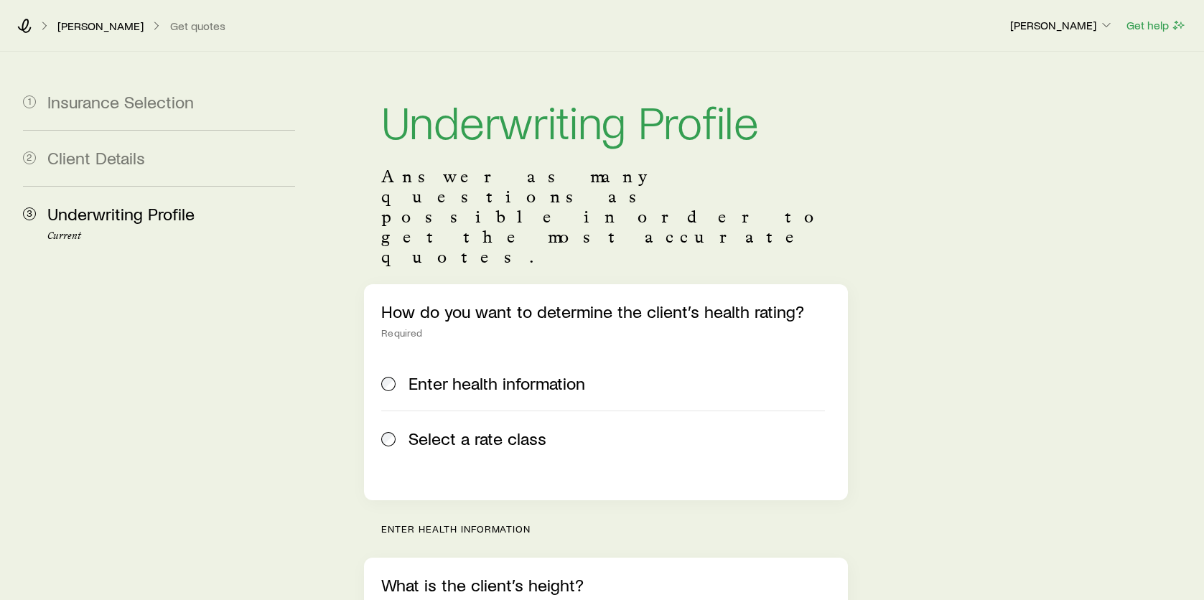
click at [449, 429] on span "Select a rate class" at bounding box center [478, 439] width 138 height 20
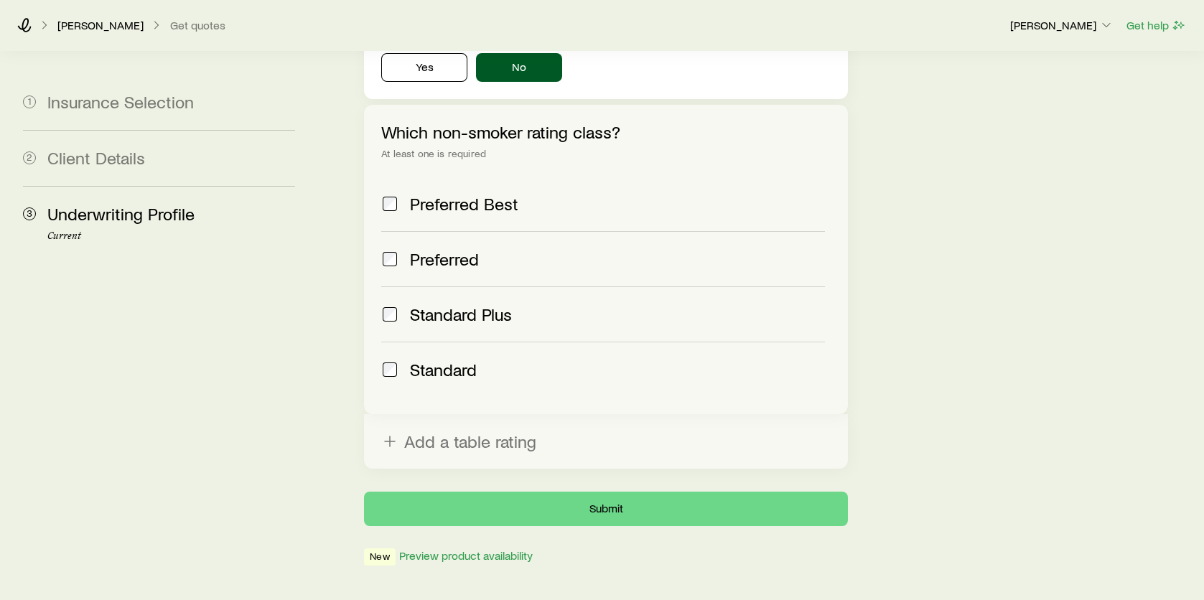
scroll to position [584, 0]
click at [590, 490] on button "Submit" at bounding box center [606, 507] width 484 height 34
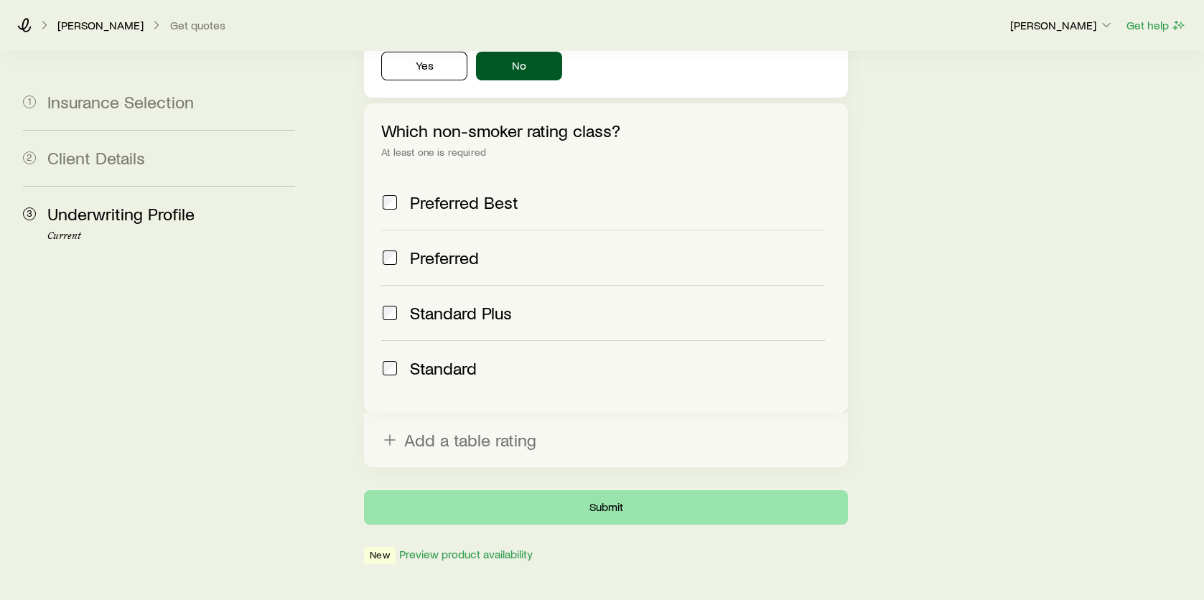
scroll to position [0, 0]
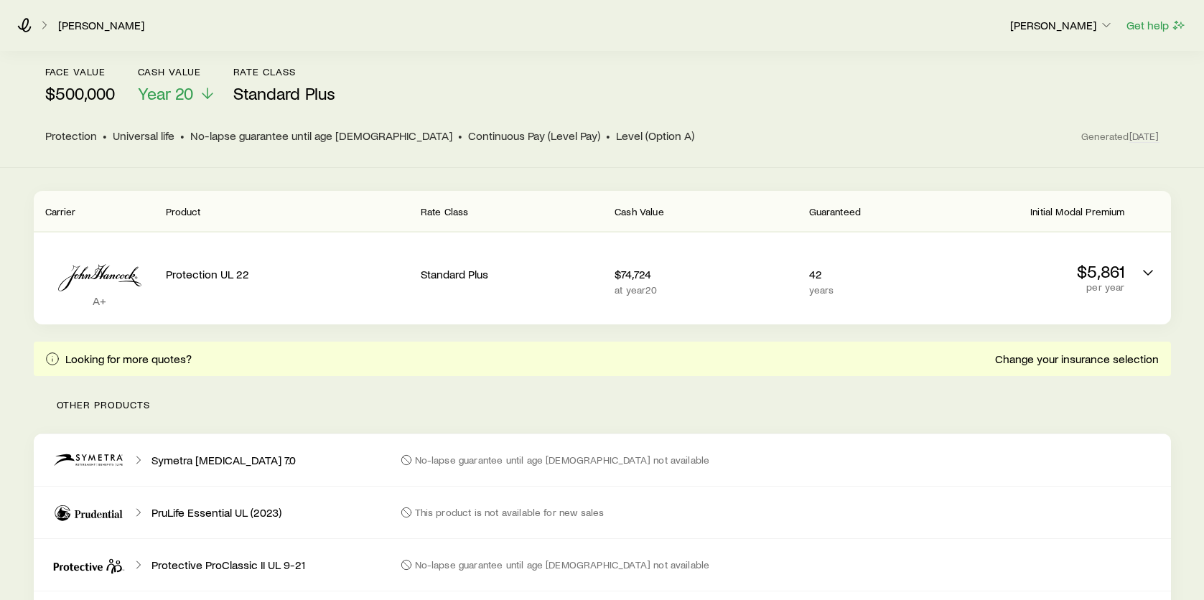
scroll to position [72, 0]
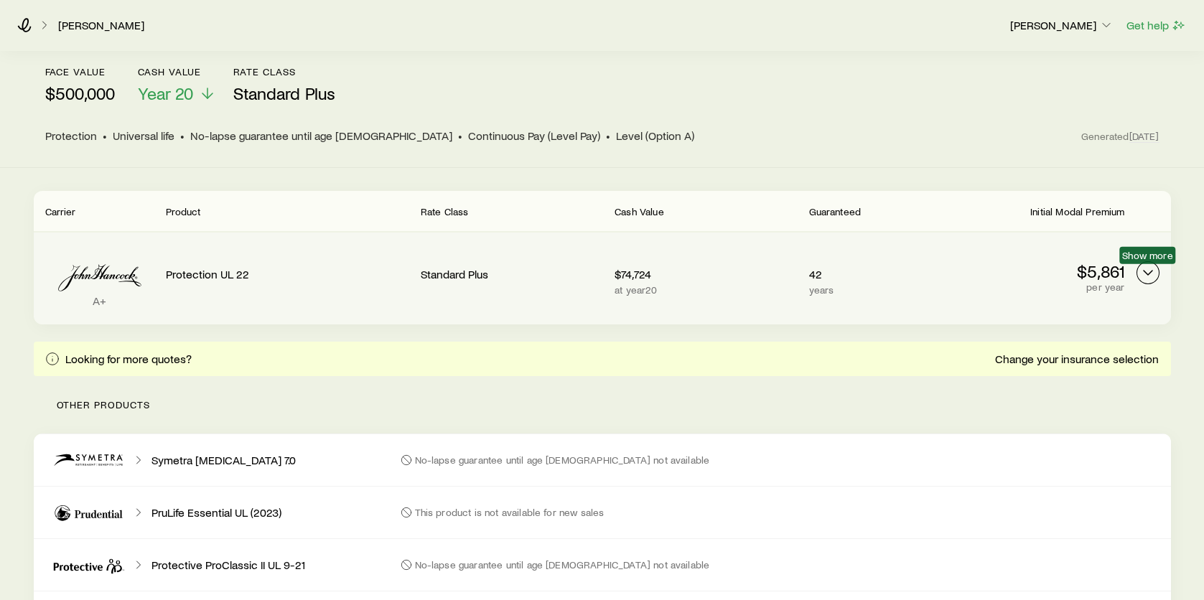
click at [1146, 273] on polyline "Permanent quotes" at bounding box center [1148, 273] width 9 height 4
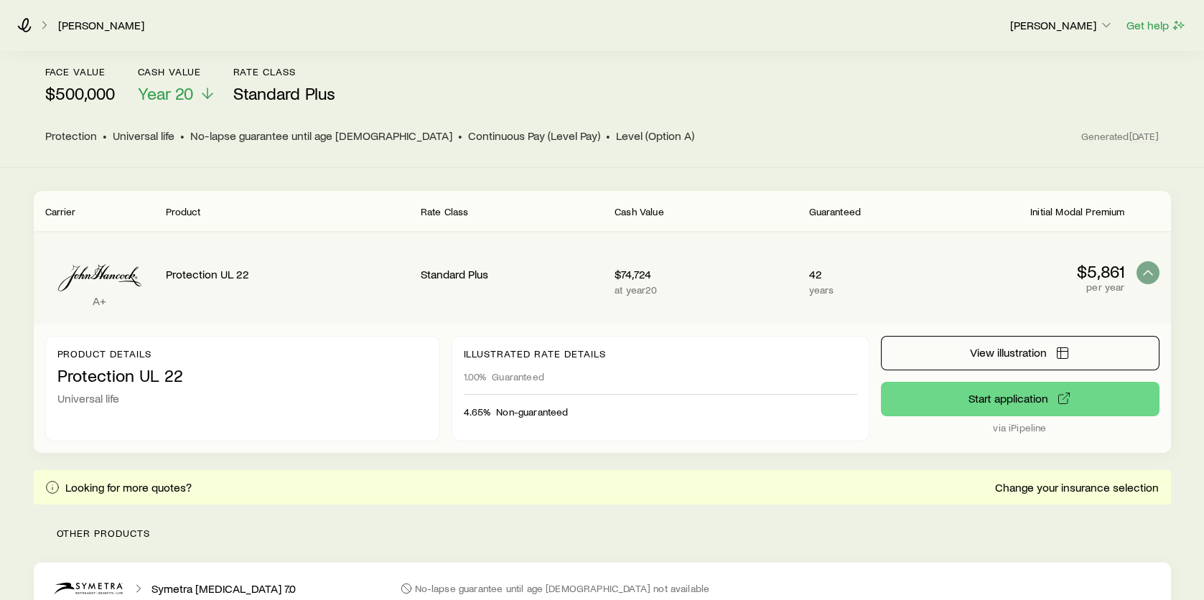
click at [976, 274] on p "$5,861" at bounding box center [1033, 271] width 182 height 20
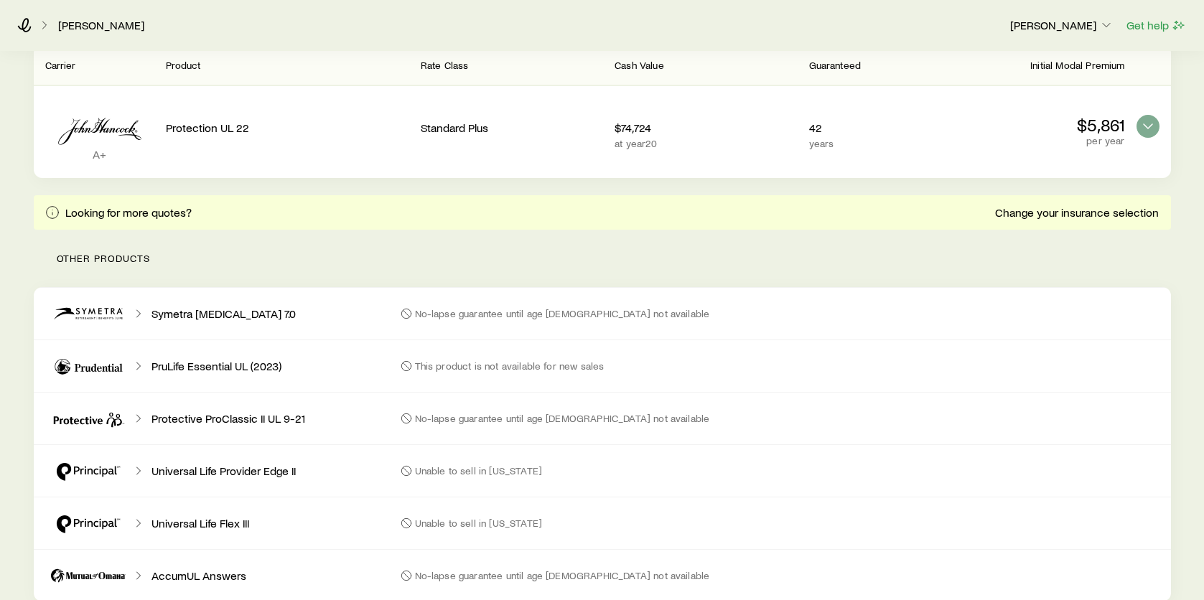
scroll to position [101, 0]
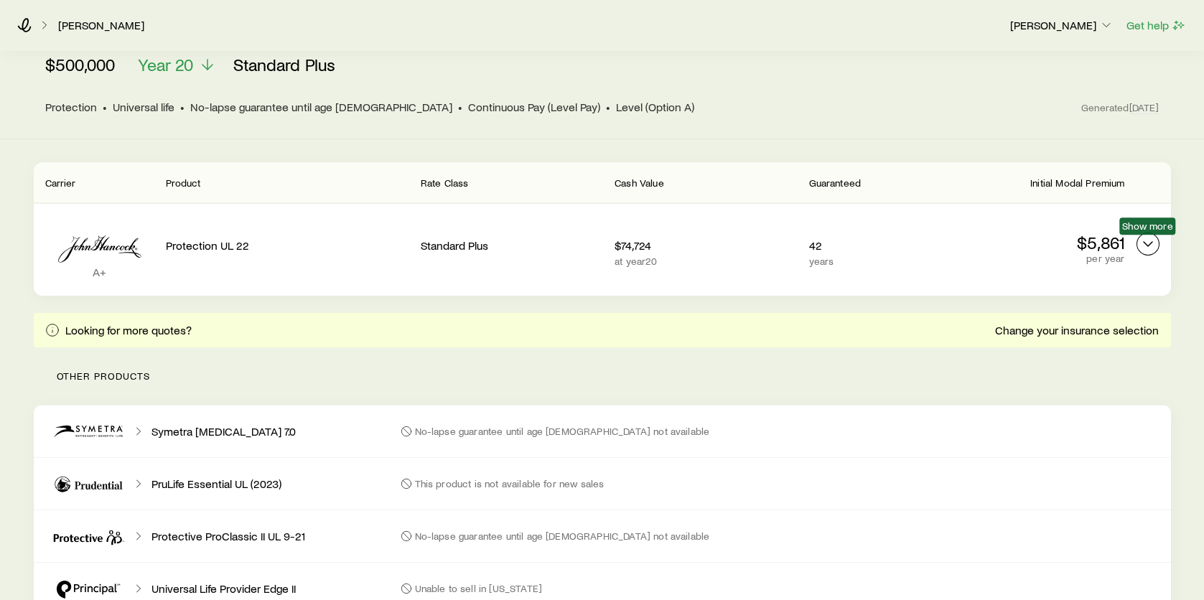
click at [1143, 244] on icon "Permanent quotes" at bounding box center [1147, 243] width 17 height 17
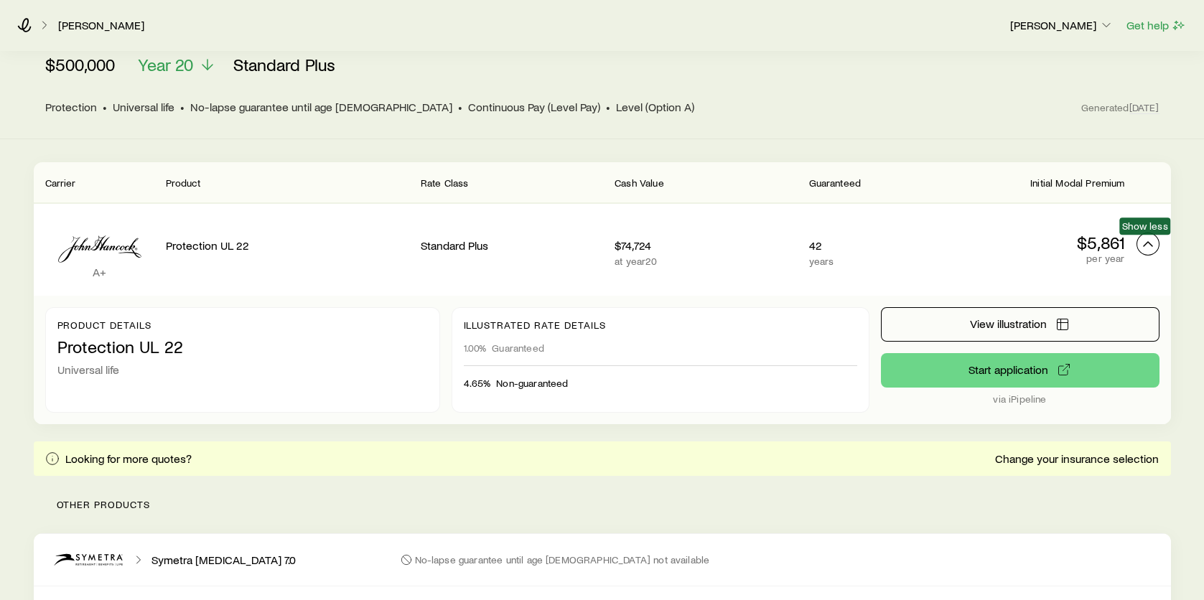
click at [1143, 244] on icon "Permanent quotes" at bounding box center [1147, 243] width 17 height 17
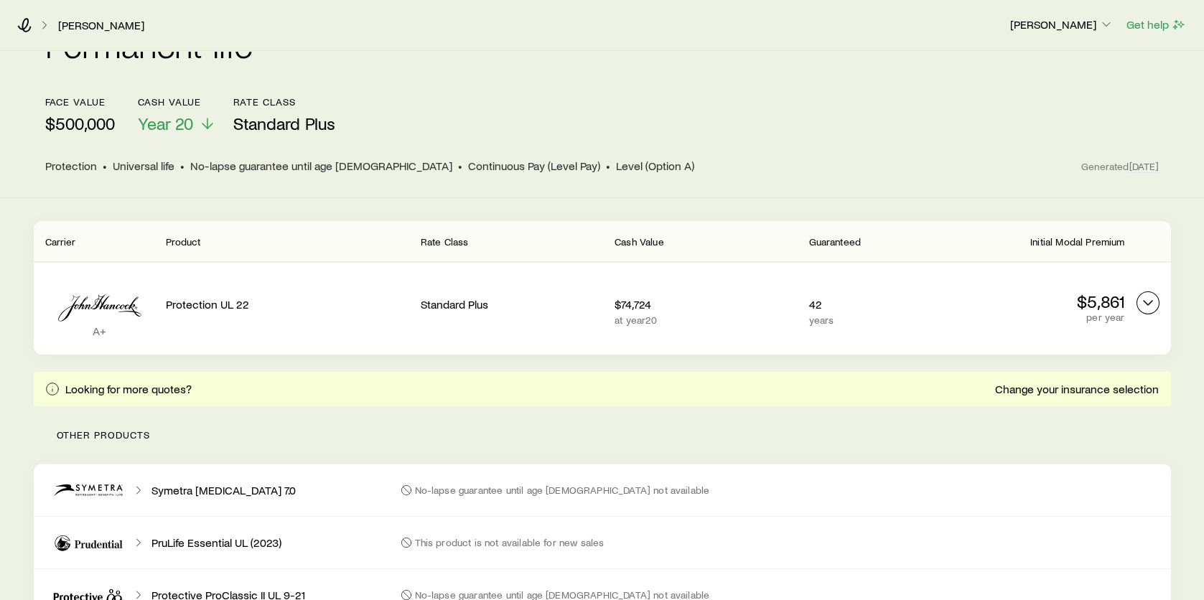
scroll to position [0, 0]
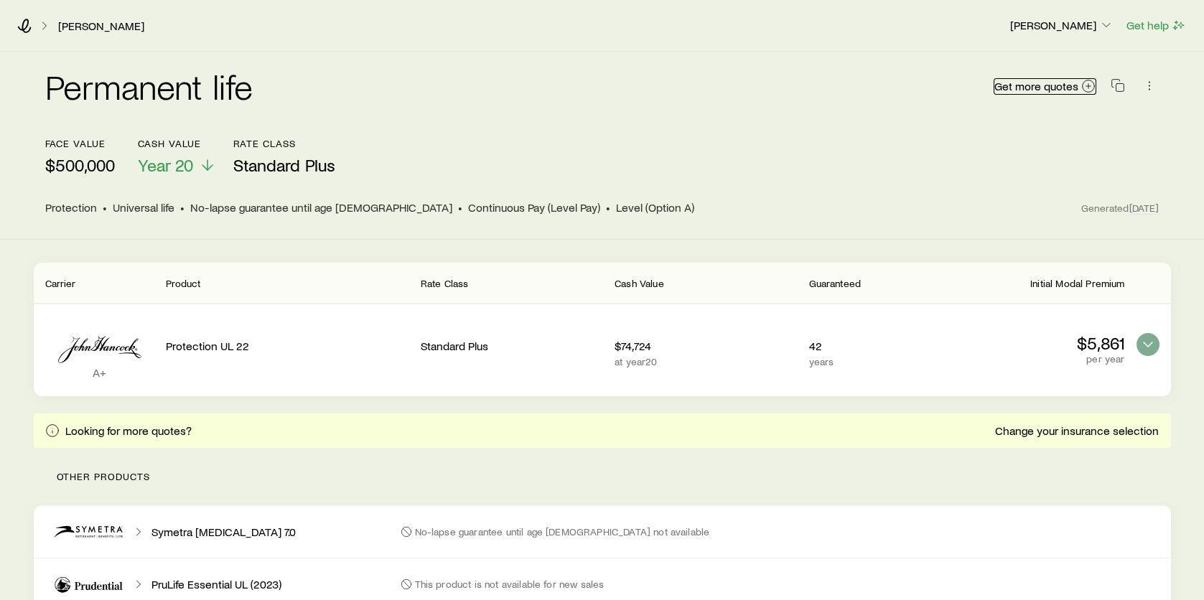
click at [1074, 88] on span "Get more quotes" at bounding box center [1036, 85] width 84 height 11
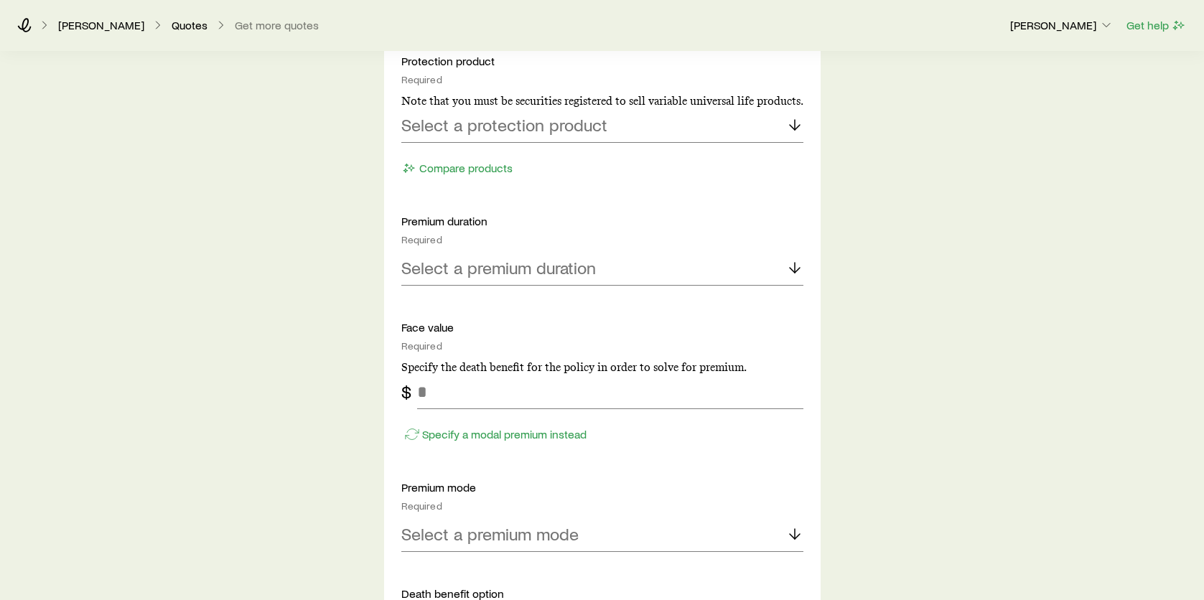
scroll to position [718, 0]
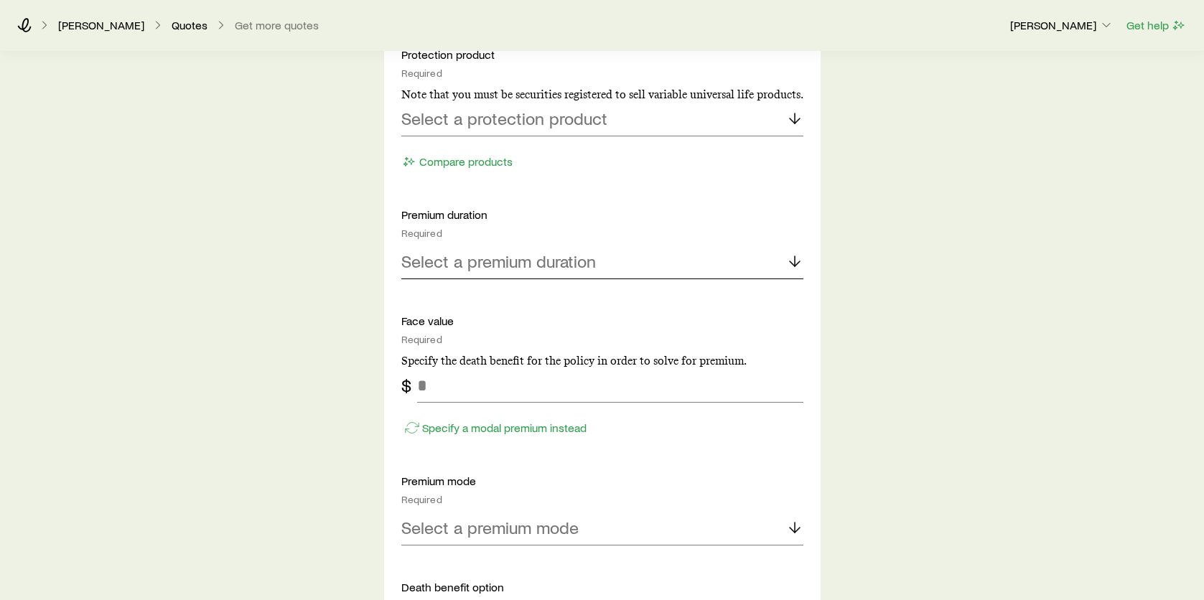
click at [580, 260] on p "Select a premium duration" at bounding box center [498, 261] width 195 height 20
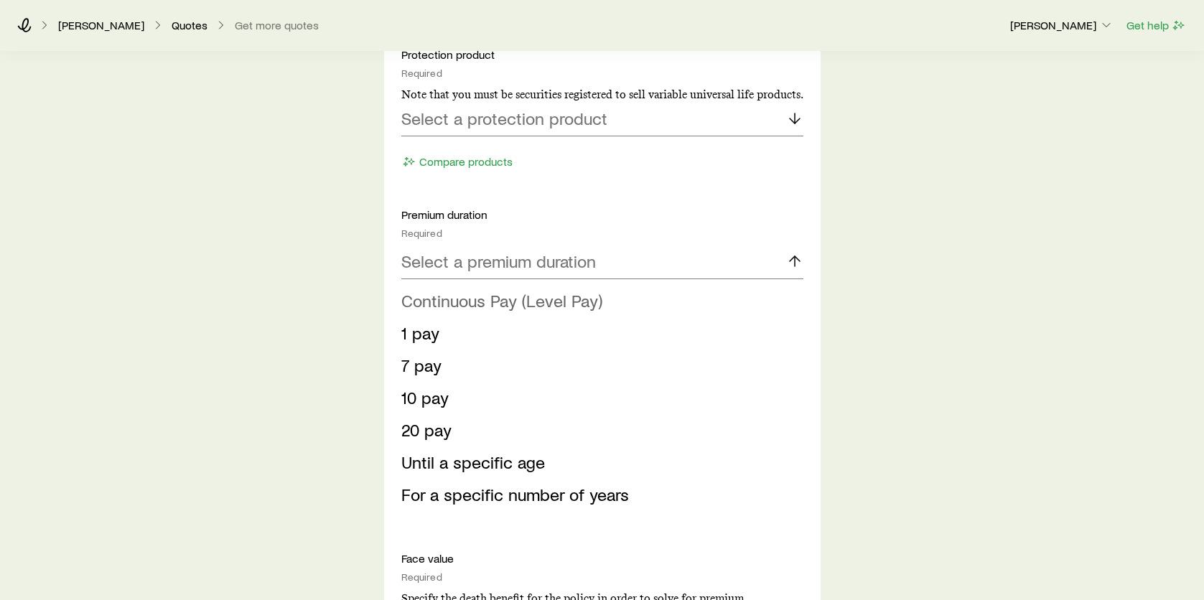
click at [501, 296] on span "Continuous Pay (Level Pay)" at bounding box center [501, 300] width 201 height 21
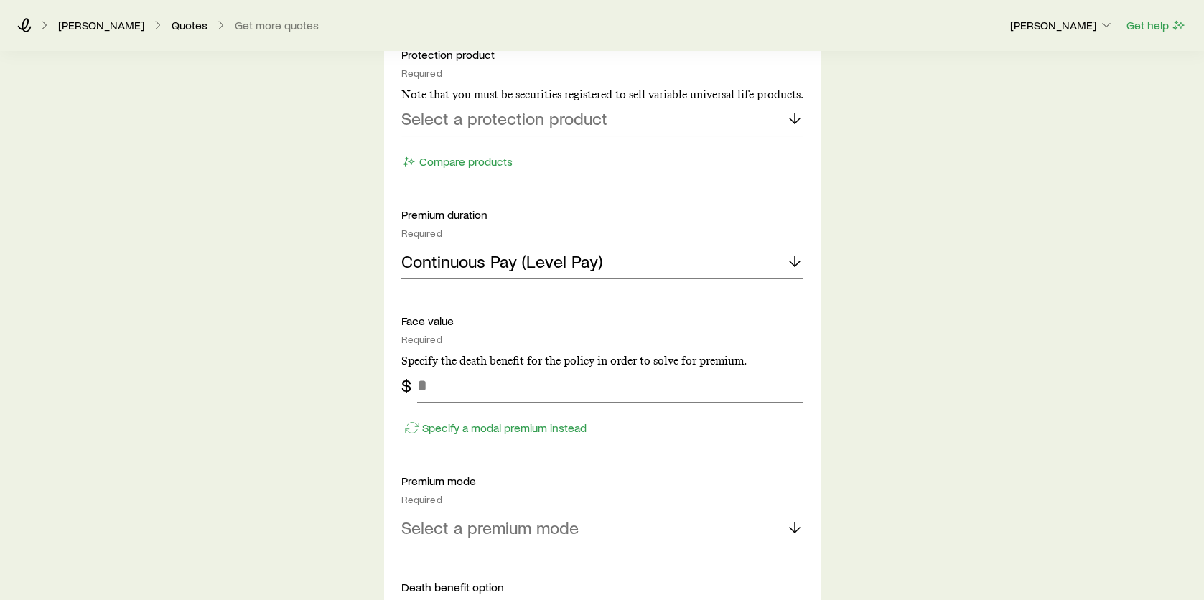
click at [496, 129] on div "Select a protection product" at bounding box center [602, 119] width 402 height 34
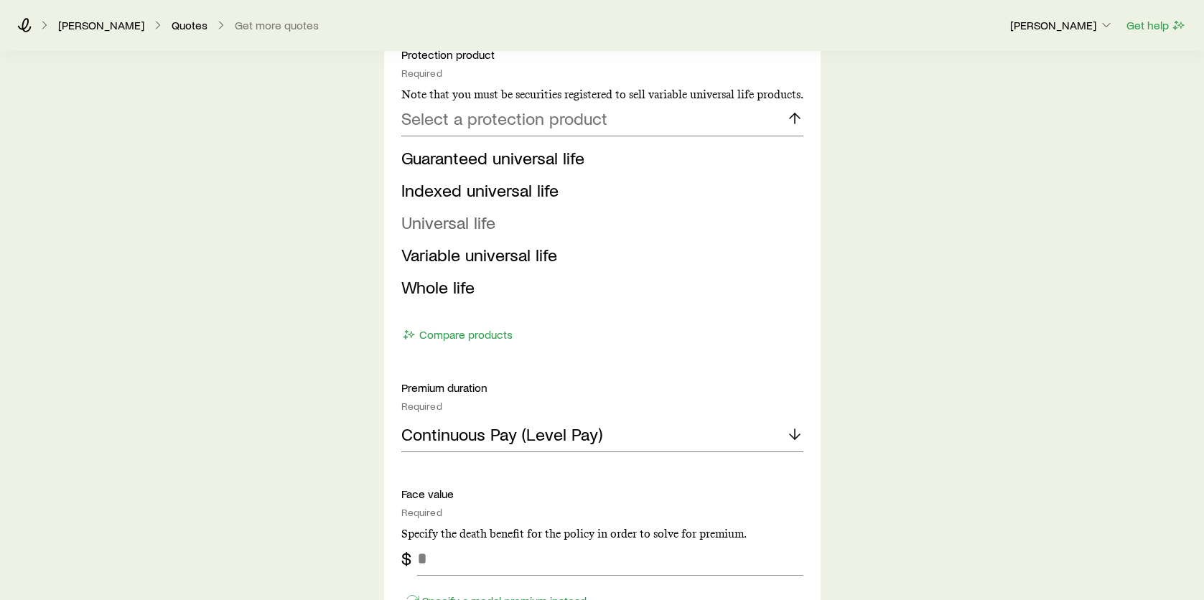
click at [449, 225] on span "Universal life" at bounding box center [448, 222] width 94 height 21
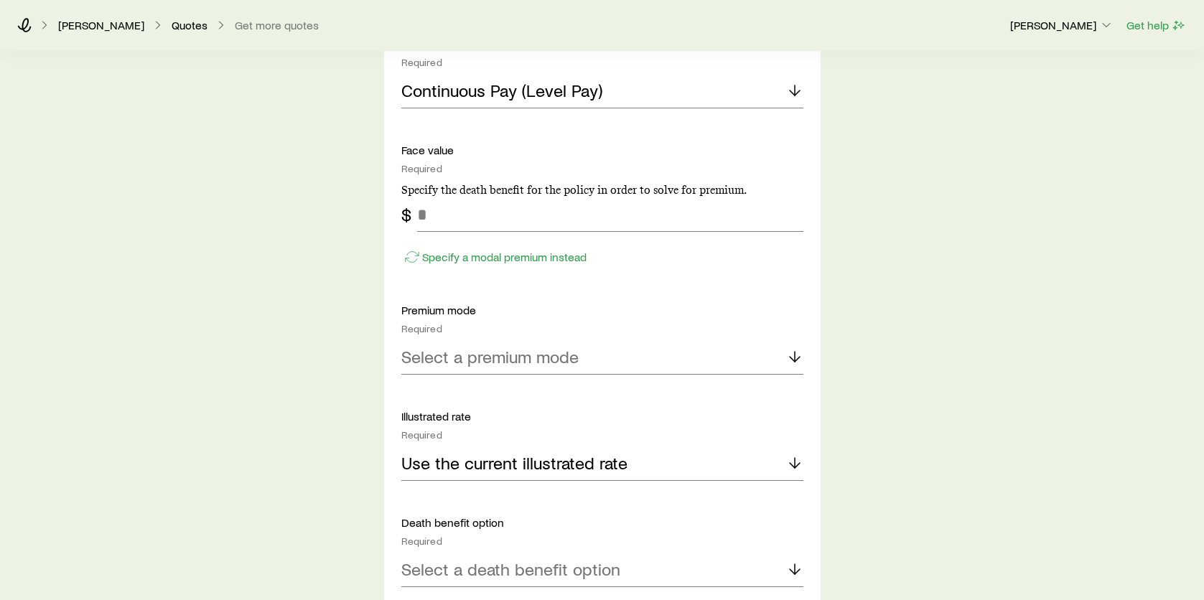
scroll to position [1005, 0]
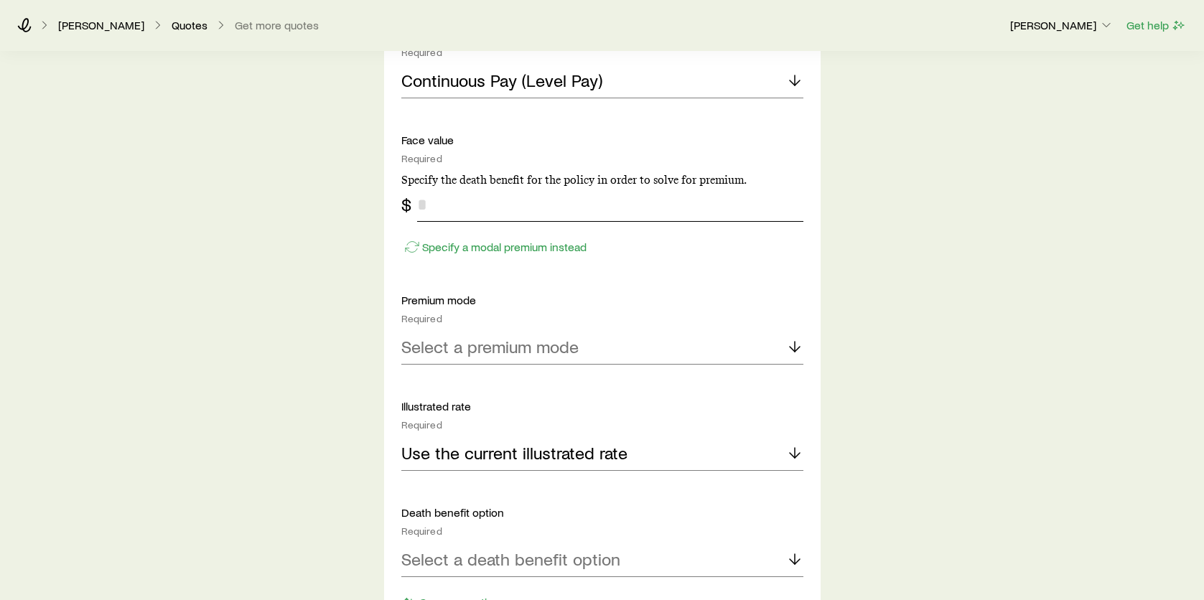
click at [462, 205] on input "tel" at bounding box center [610, 204] width 386 height 34
type input "*******"
click at [500, 355] on p "Select a premium mode" at bounding box center [489, 347] width 177 height 20
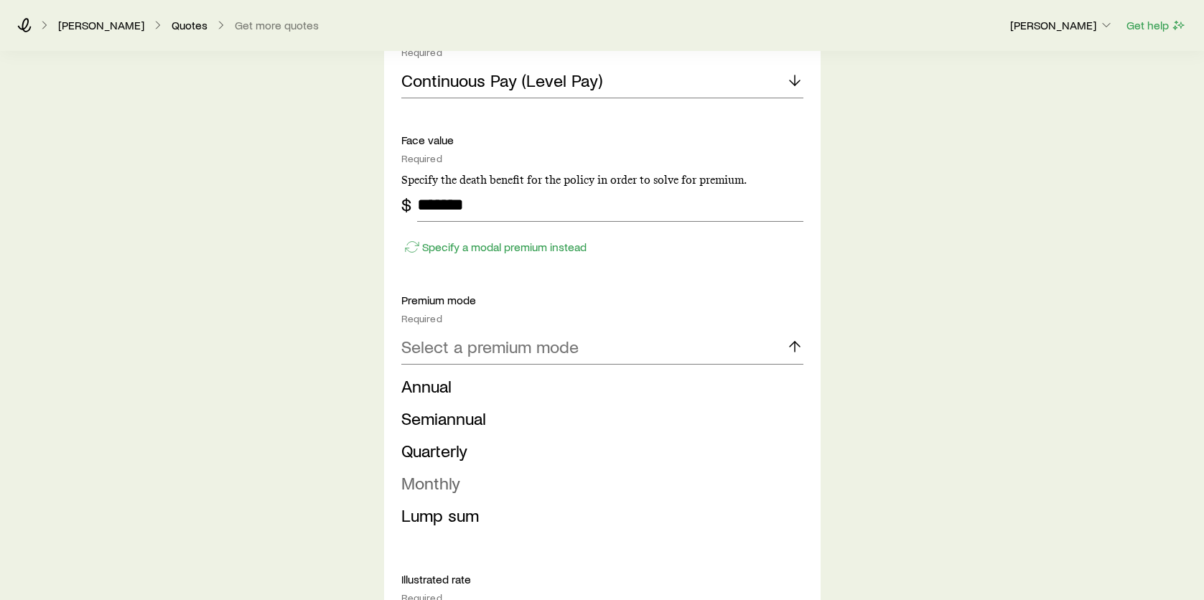
click at [454, 487] on span "Monthly" at bounding box center [430, 482] width 59 height 21
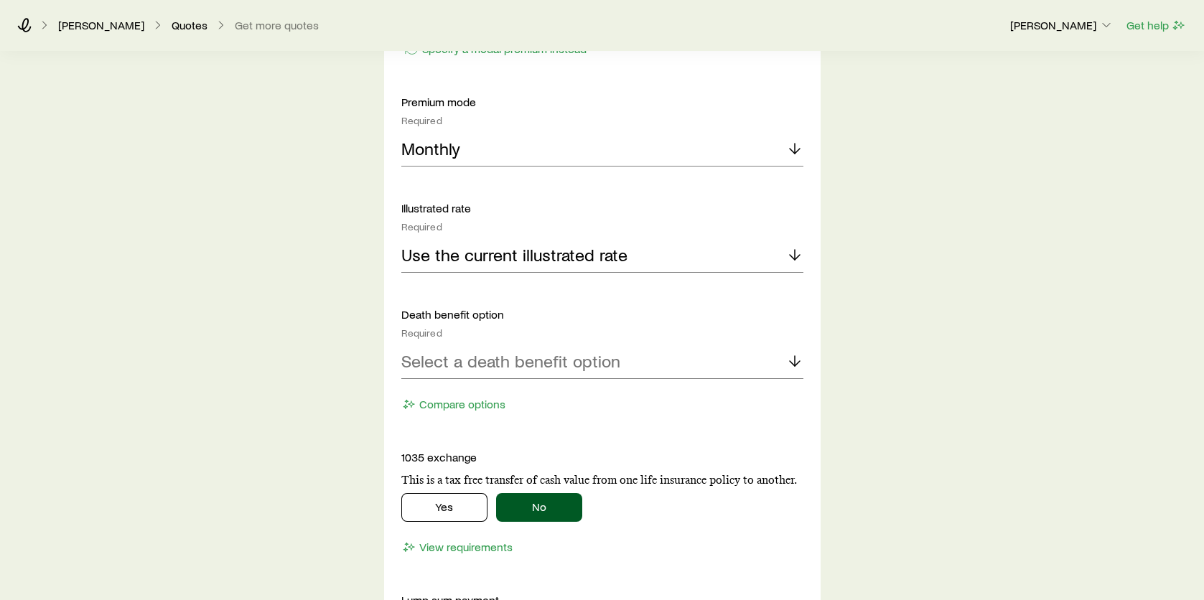
scroll to position [1221, 0]
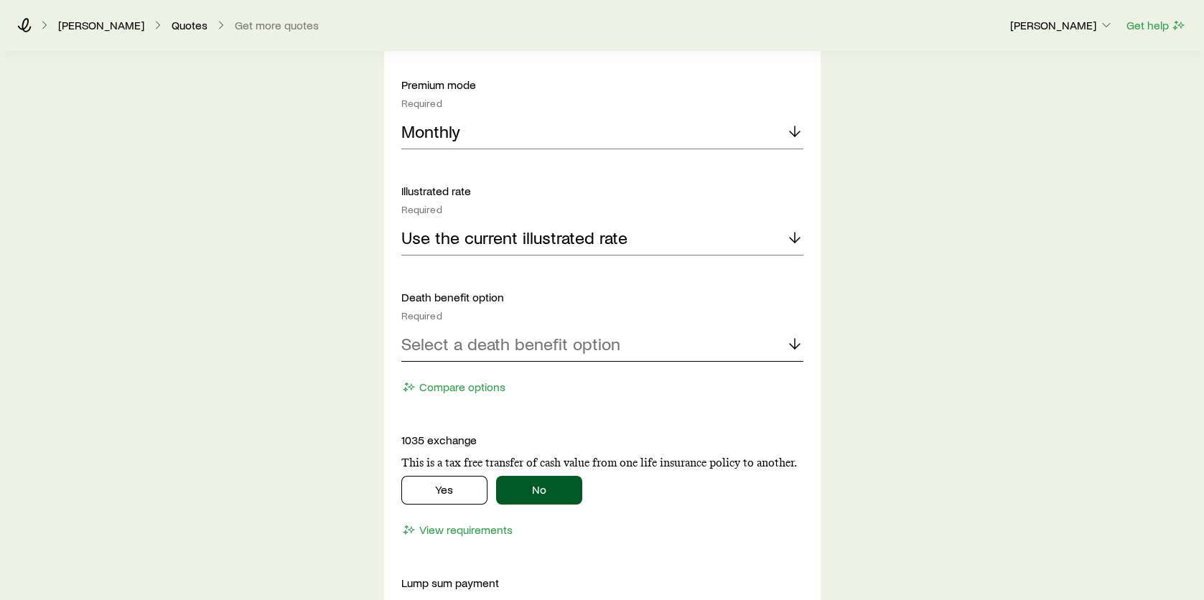
click at [480, 341] on p "Select a death benefit option" at bounding box center [510, 344] width 219 height 20
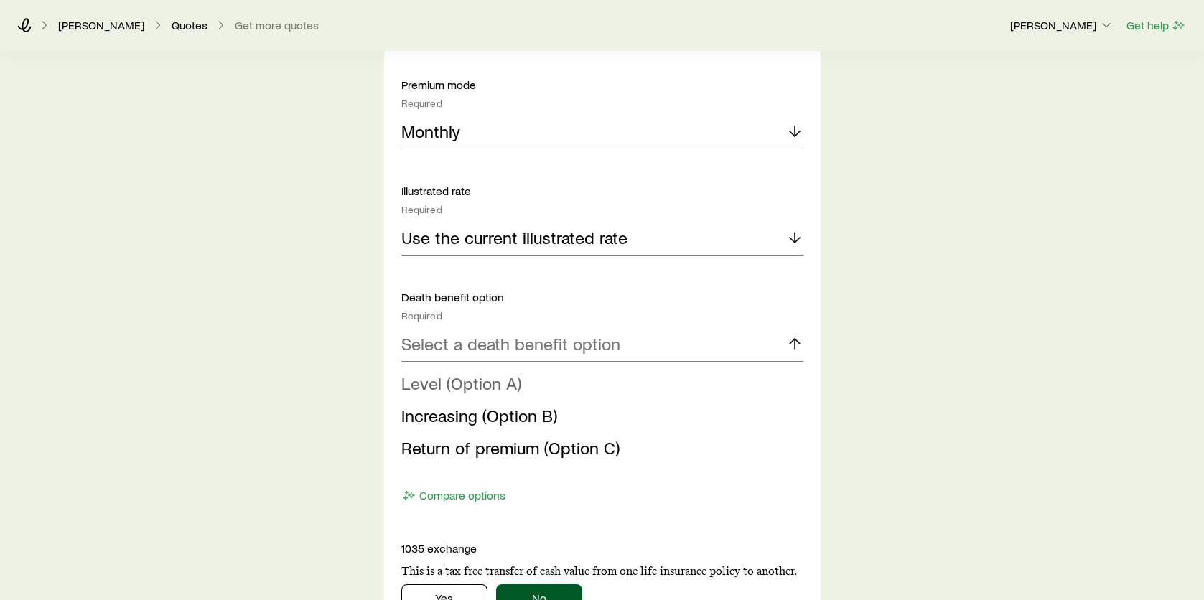
click at [464, 384] on span "Level (Option A)" at bounding box center [461, 383] width 120 height 21
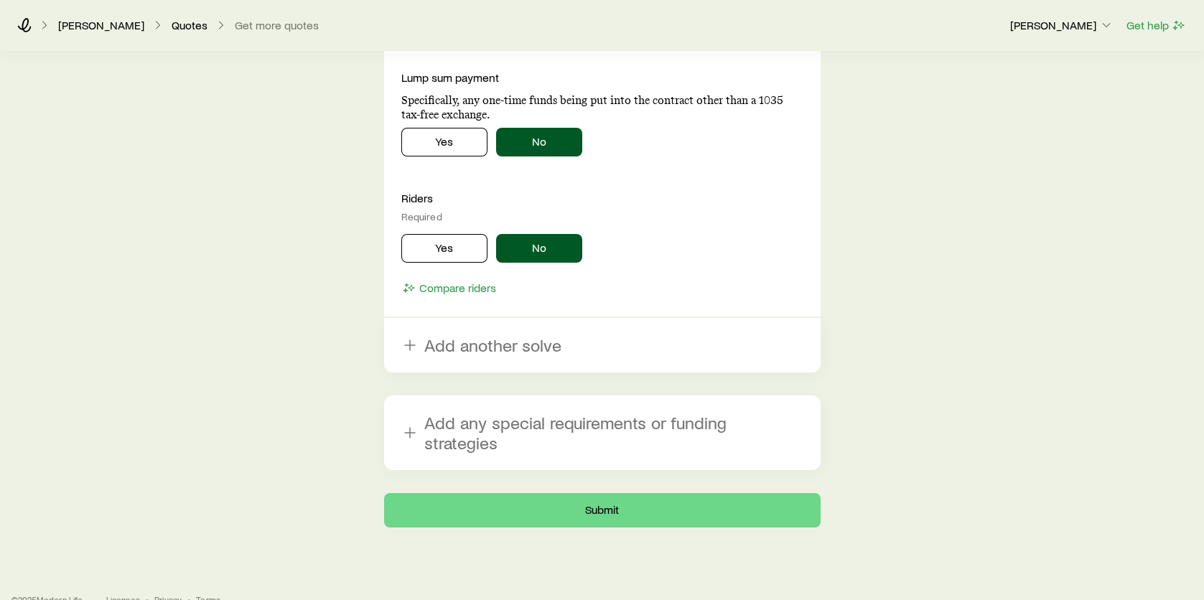
scroll to position [1730, 0]
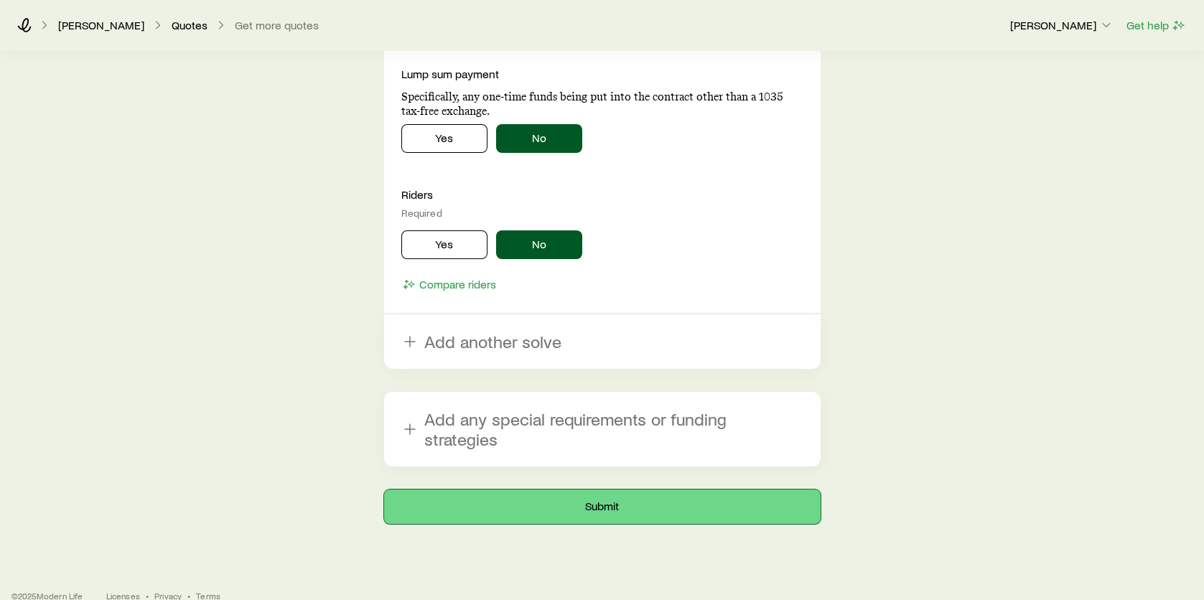
click at [600, 490] on button "Submit" at bounding box center [602, 507] width 437 height 34
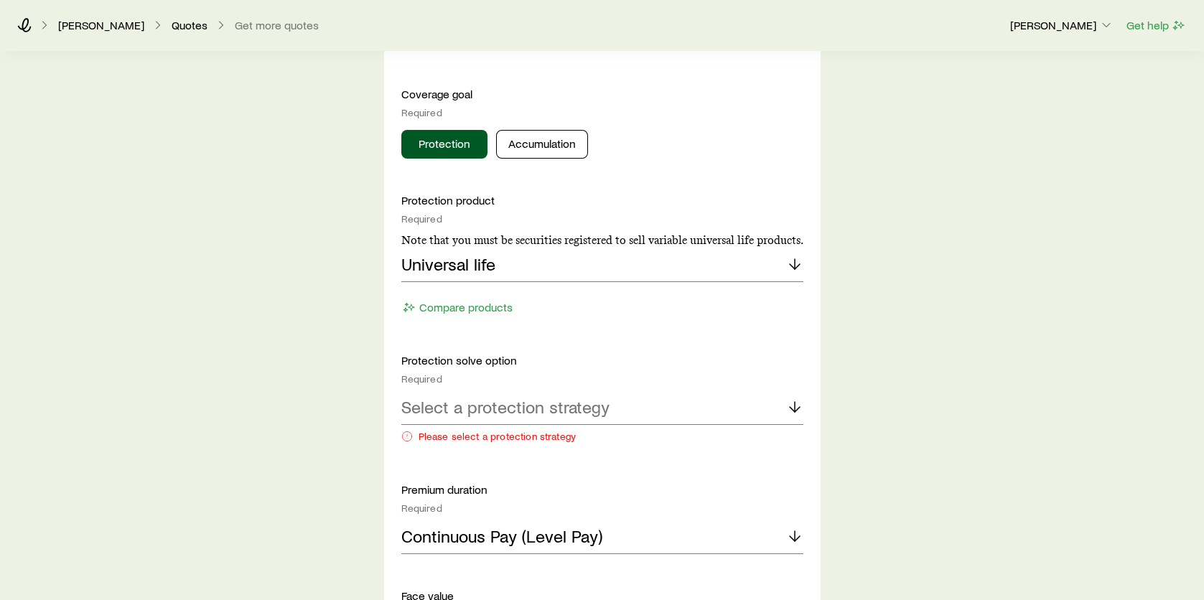
scroll to position [646, 0]
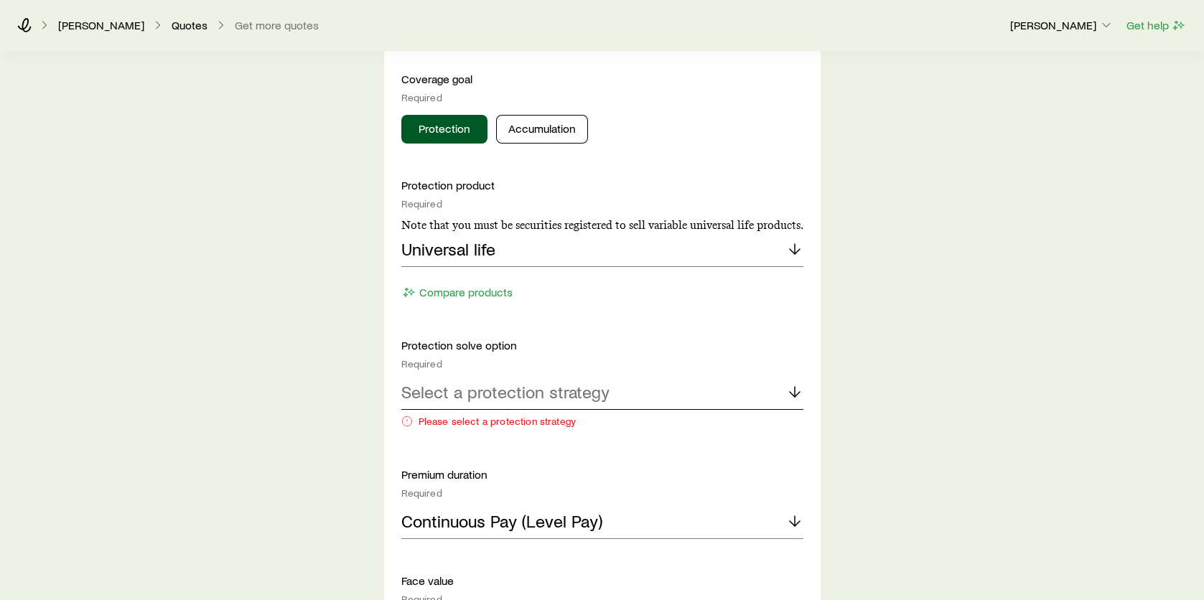
click at [587, 398] on p "Select a protection strategy" at bounding box center [505, 392] width 208 height 20
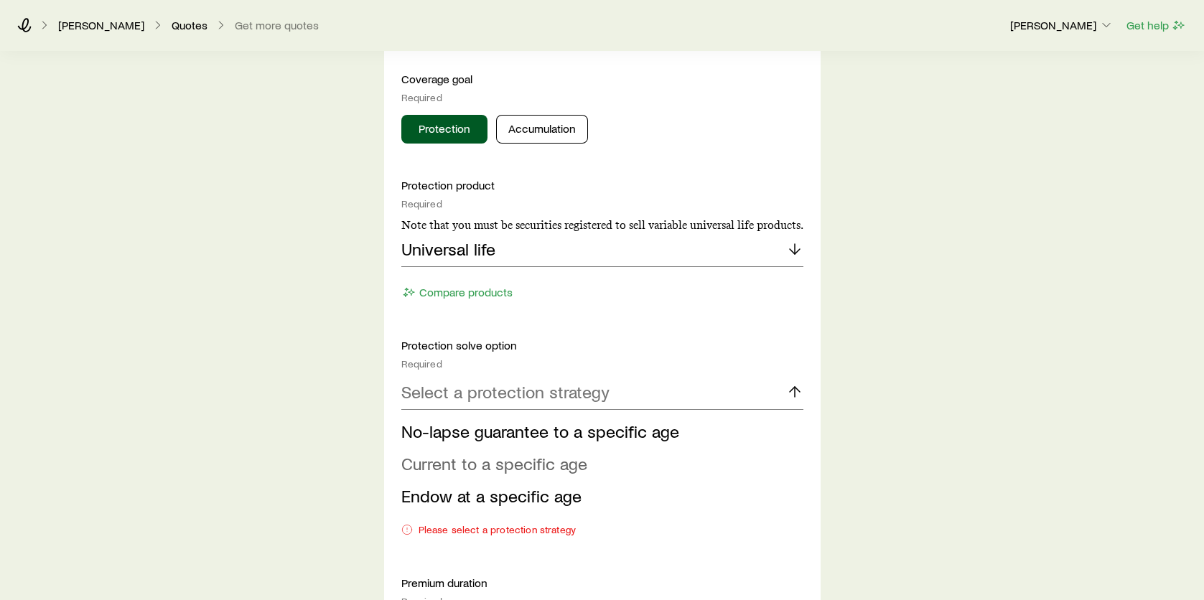
click at [537, 469] on span "Current to a specific age" at bounding box center [494, 463] width 186 height 21
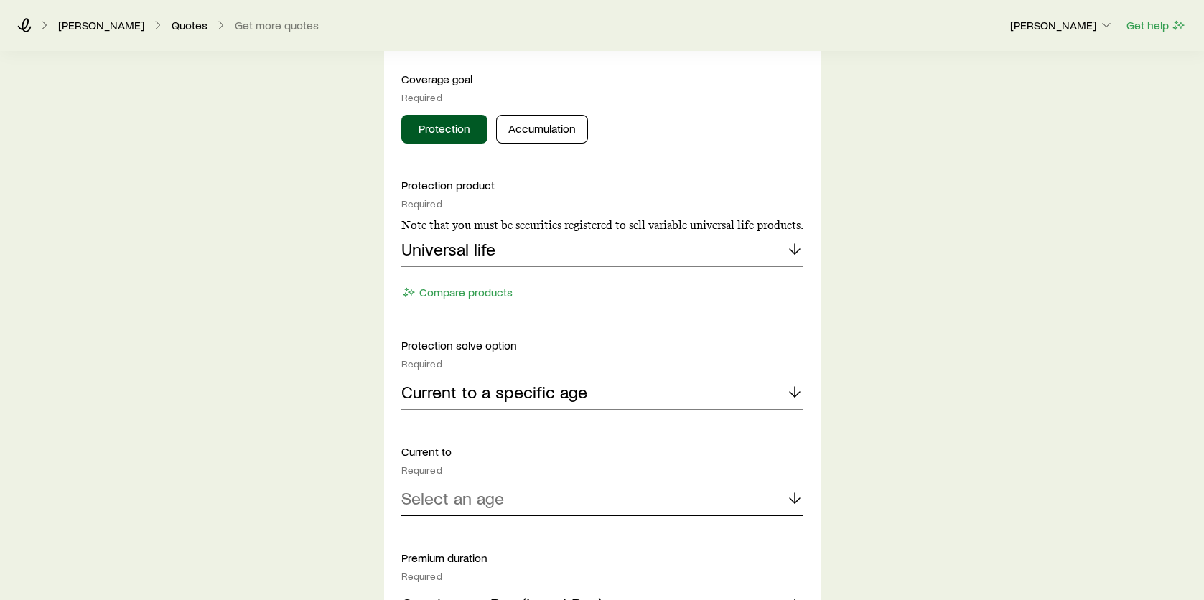
click at [509, 503] on div "Select an age" at bounding box center [602, 499] width 402 height 34
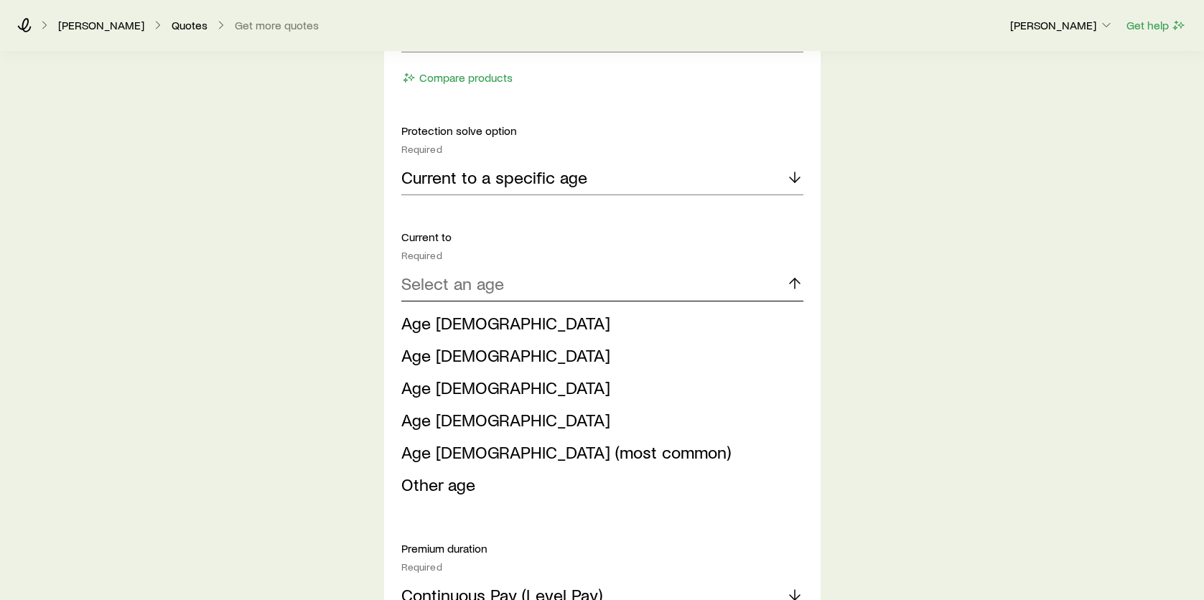
scroll to position [933, 0]
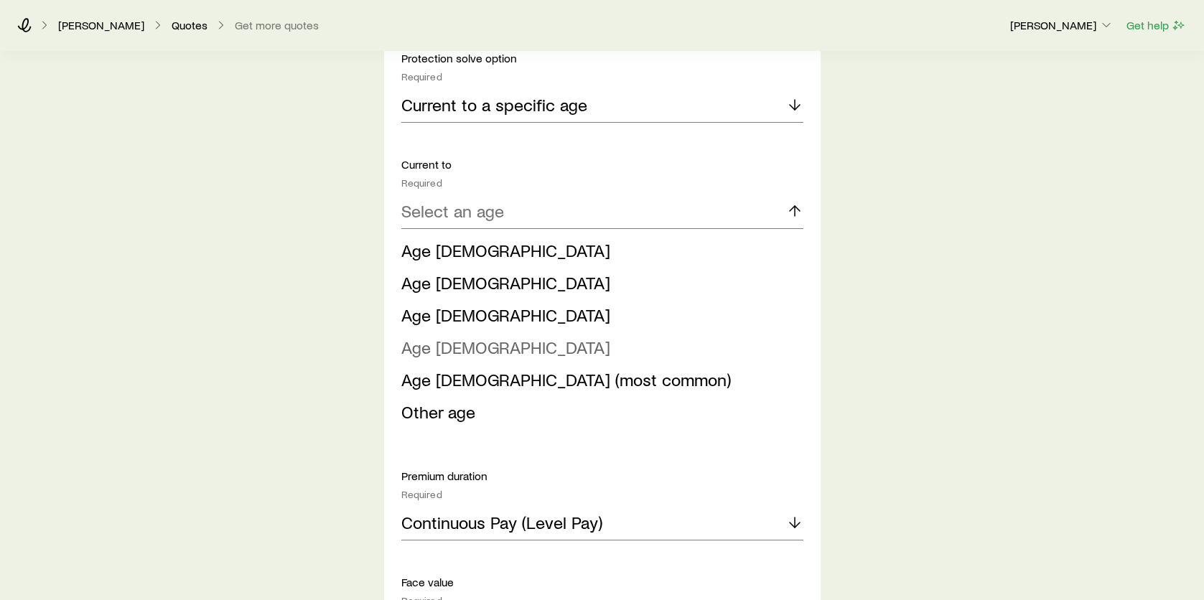
click at [444, 351] on span "Age 100" at bounding box center [505, 347] width 209 height 21
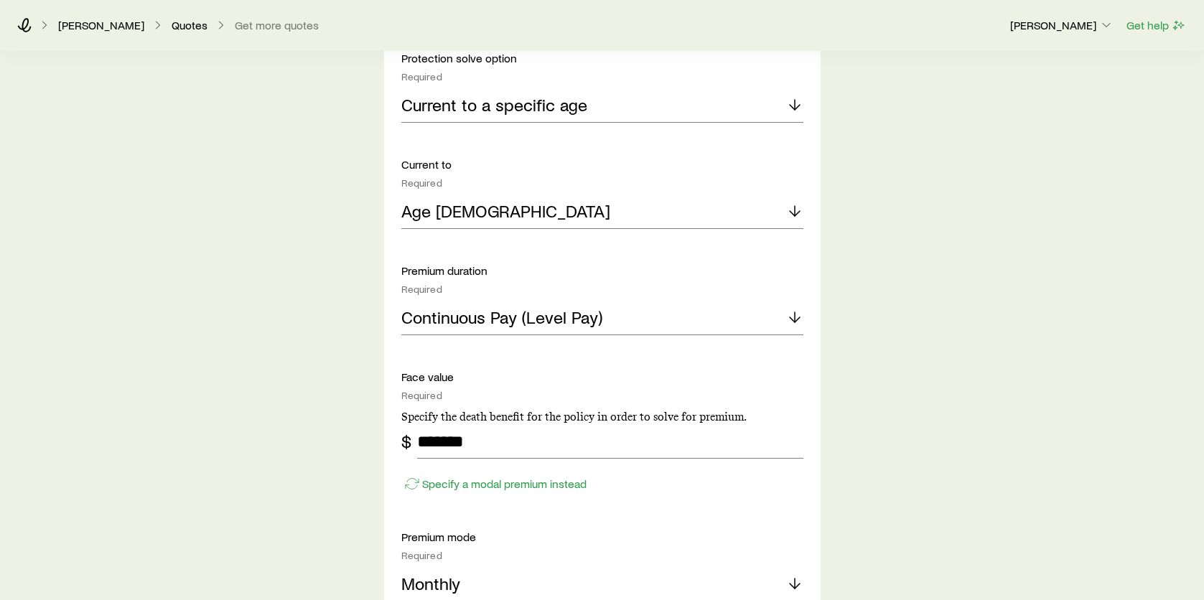
click at [968, 323] on div "Insurance Selection There are items which require your attention to continue Wh…" at bounding box center [602, 301] width 1204 height 2367
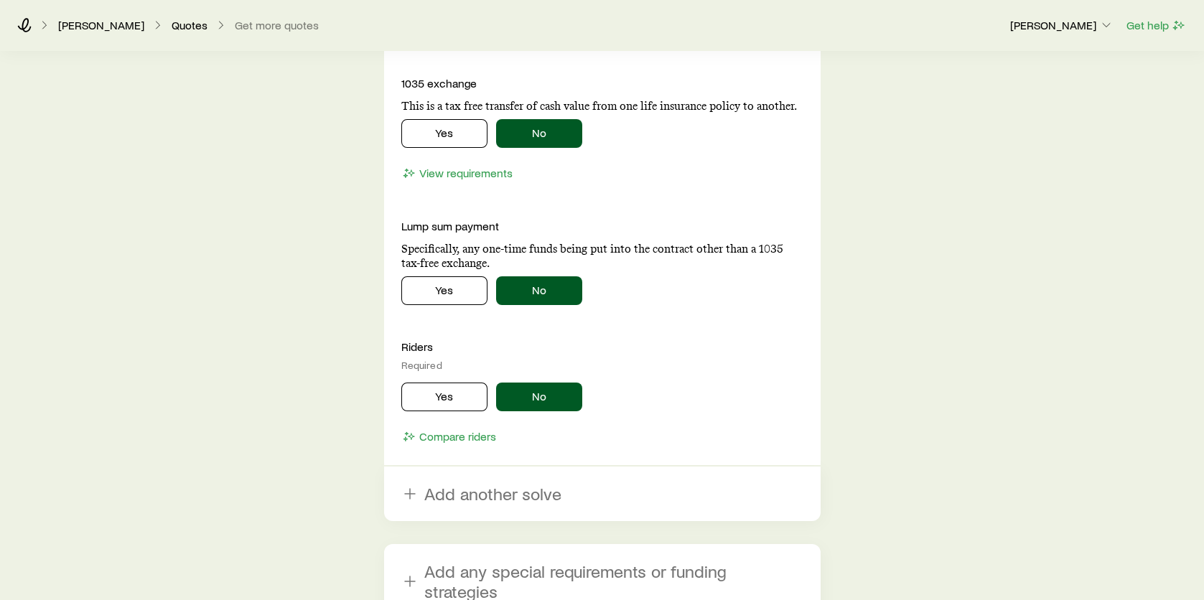
scroll to position [1867, 0]
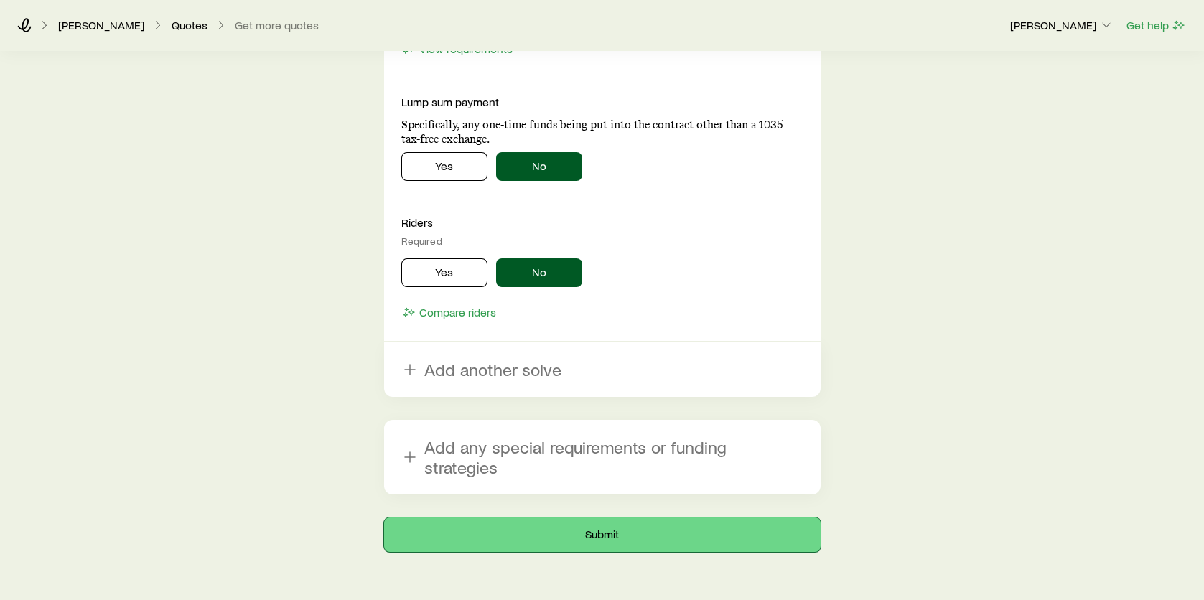
click at [767, 518] on button "Submit" at bounding box center [602, 535] width 437 height 34
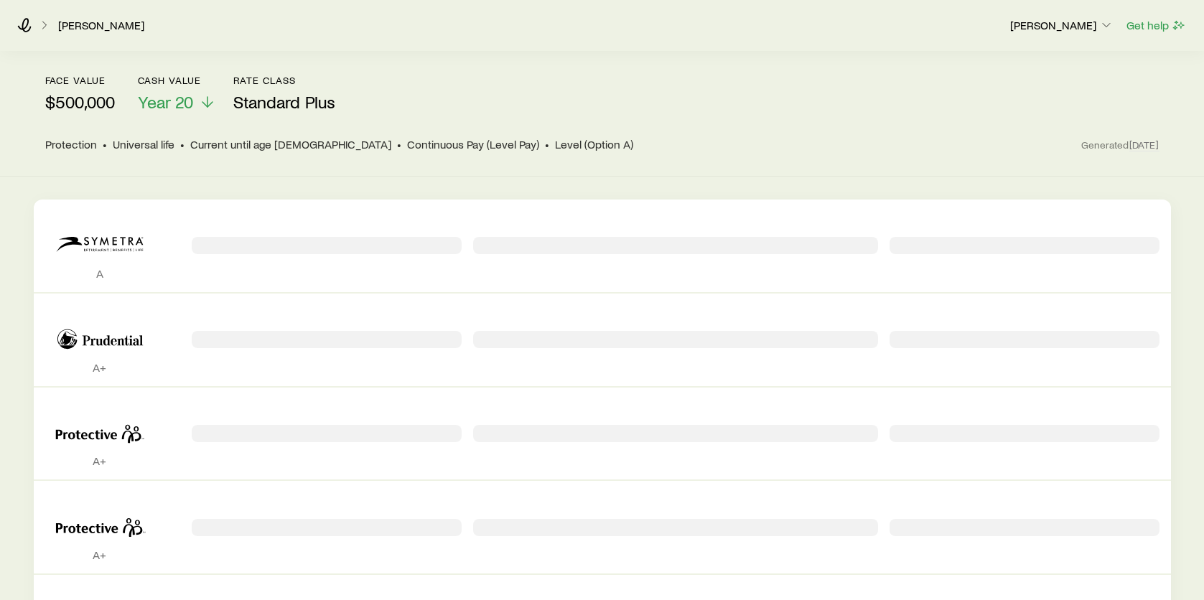
scroll to position [215, 0]
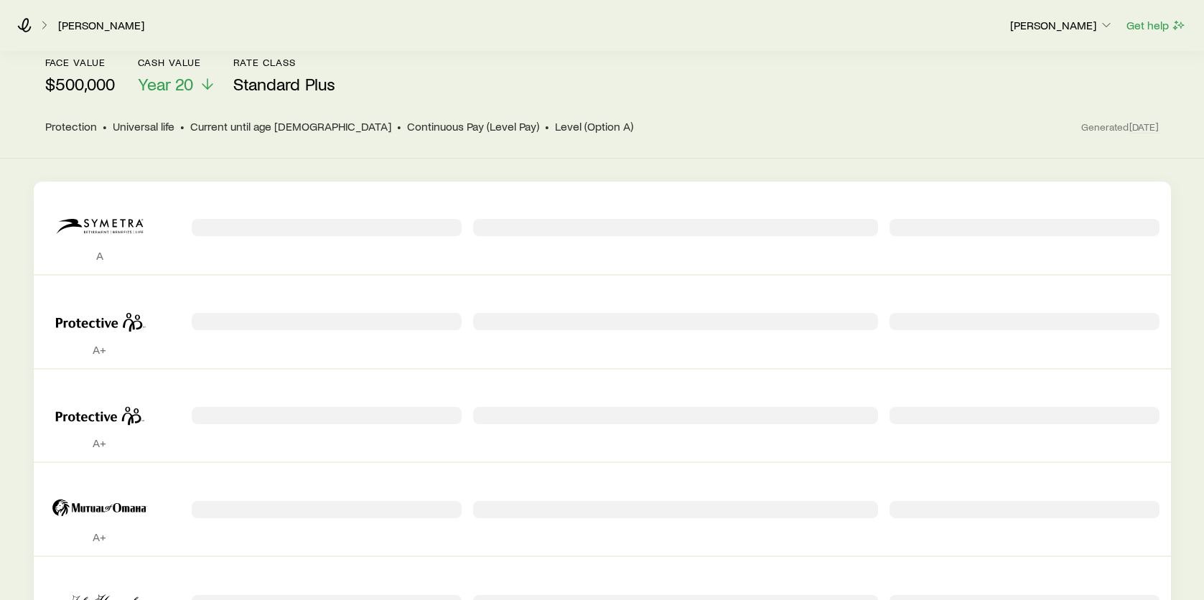
click at [691, 130] on div "Permanent life Get more quotes face value $500,000 Cash Value Year 20 Rate Clas…" at bounding box center [602, 65] width 1204 height 188
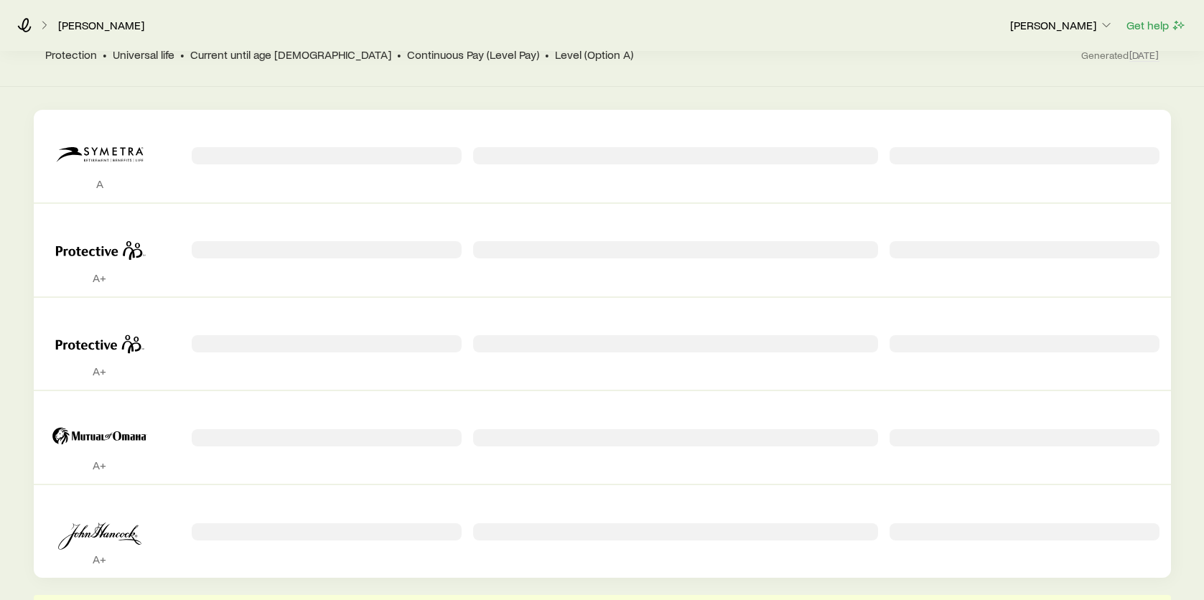
scroll to position [144, 0]
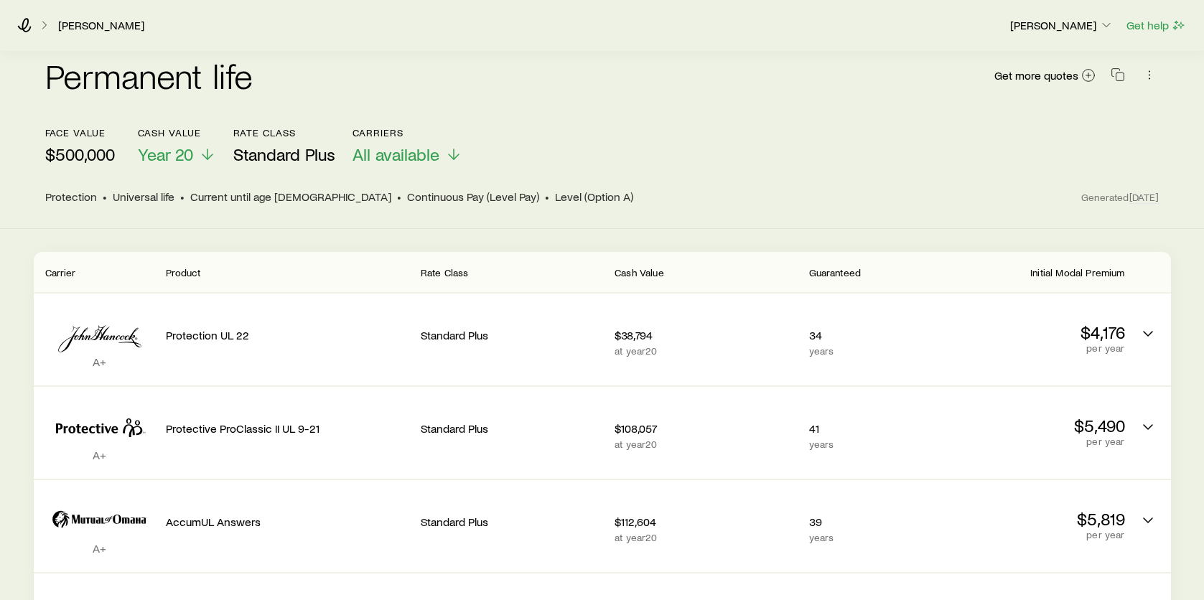
scroll to position [215, 0]
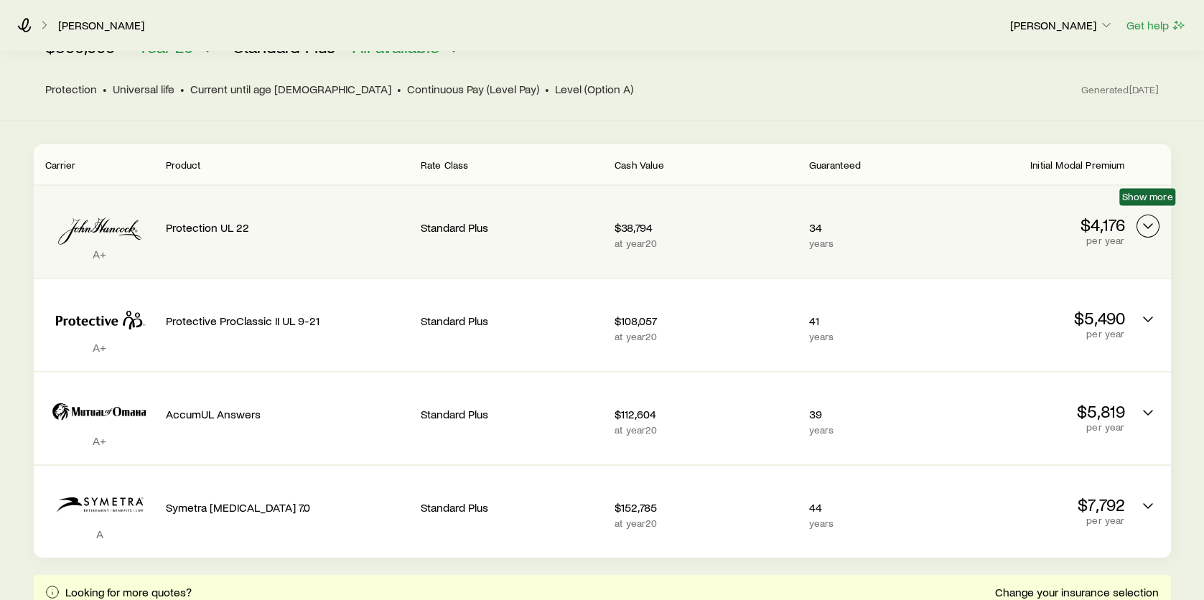
click at [1150, 218] on icon "Permanent quotes" at bounding box center [1147, 226] width 17 height 17
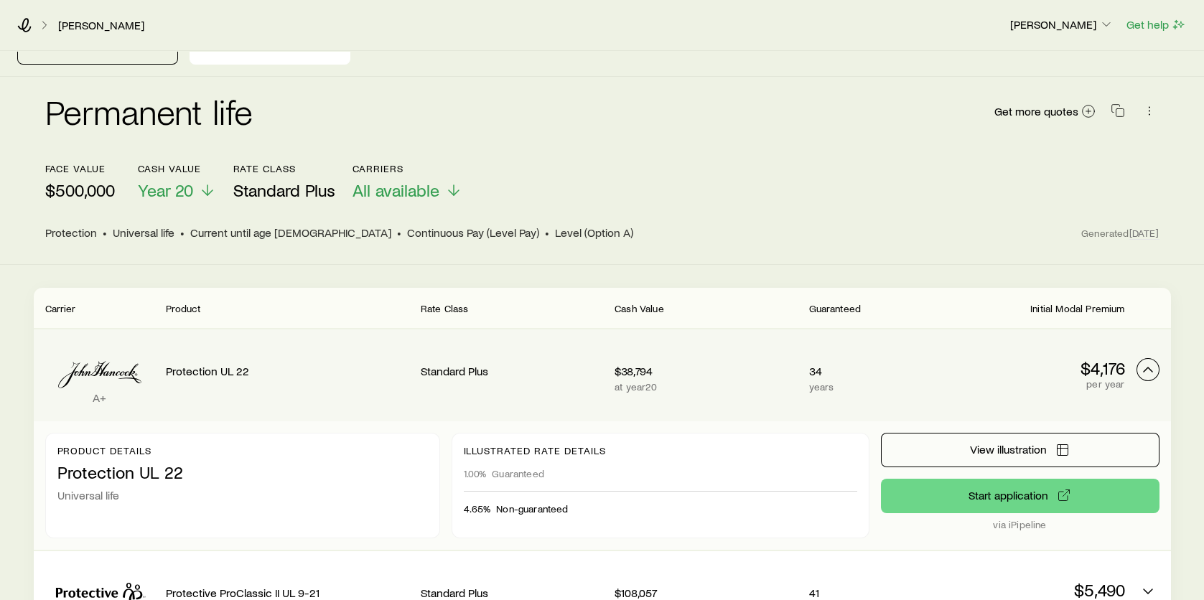
scroll to position [0, 0]
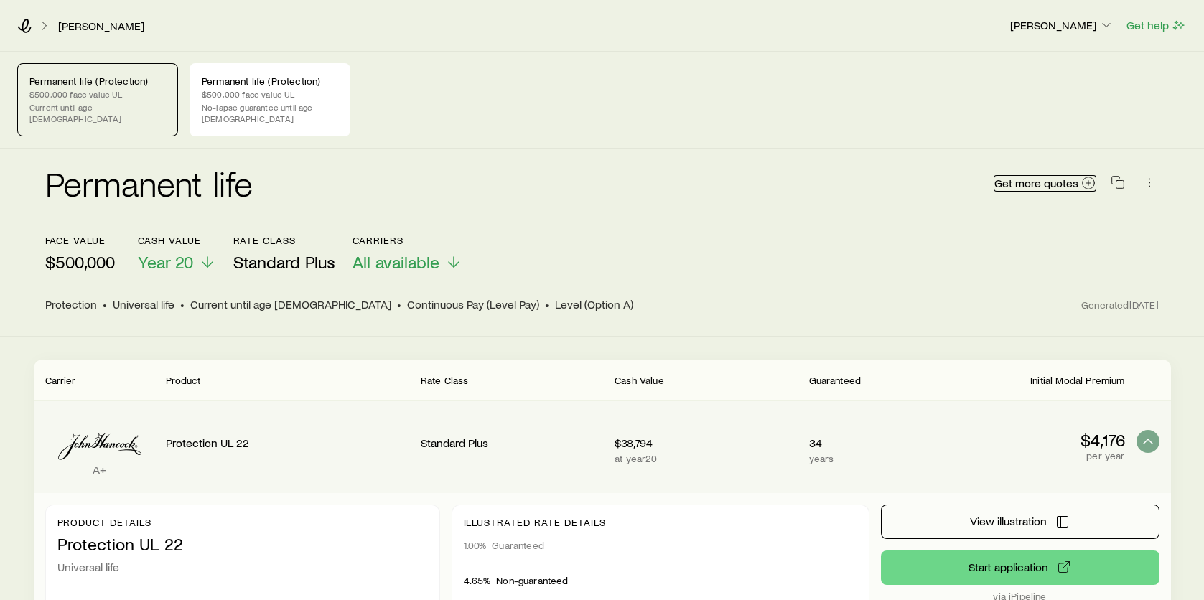
click at [1086, 176] on icon at bounding box center [1088, 183] width 14 height 14
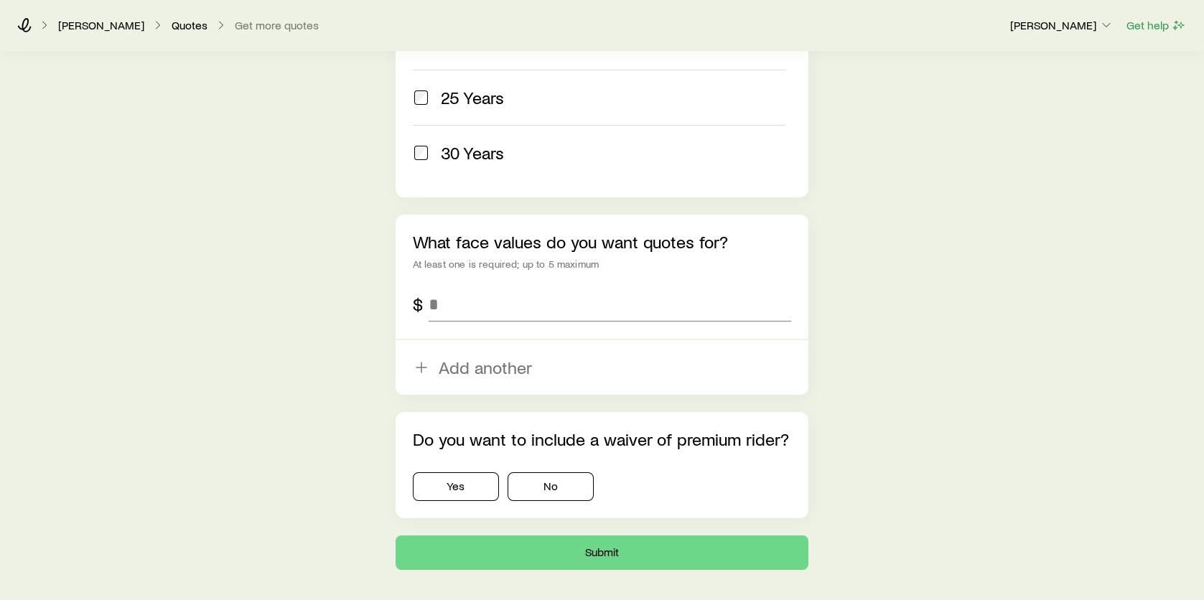
scroll to position [790, 0]
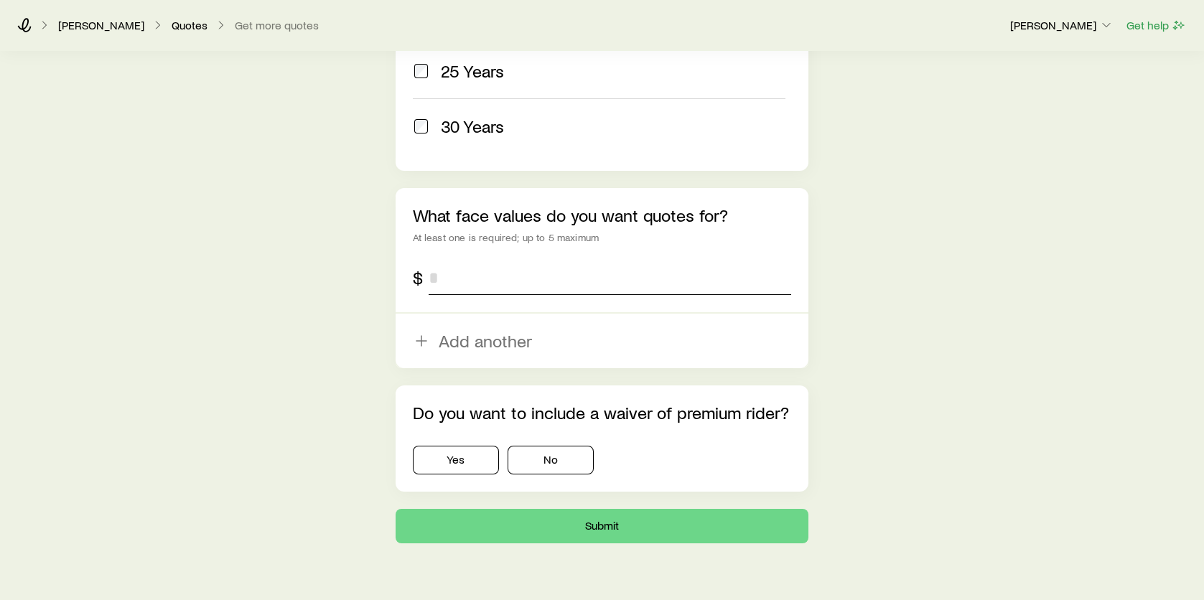
click at [467, 278] on input "tel" at bounding box center [610, 278] width 363 height 34
type input "*******"
click at [572, 467] on button "No" at bounding box center [551, 460] width 86 height 29
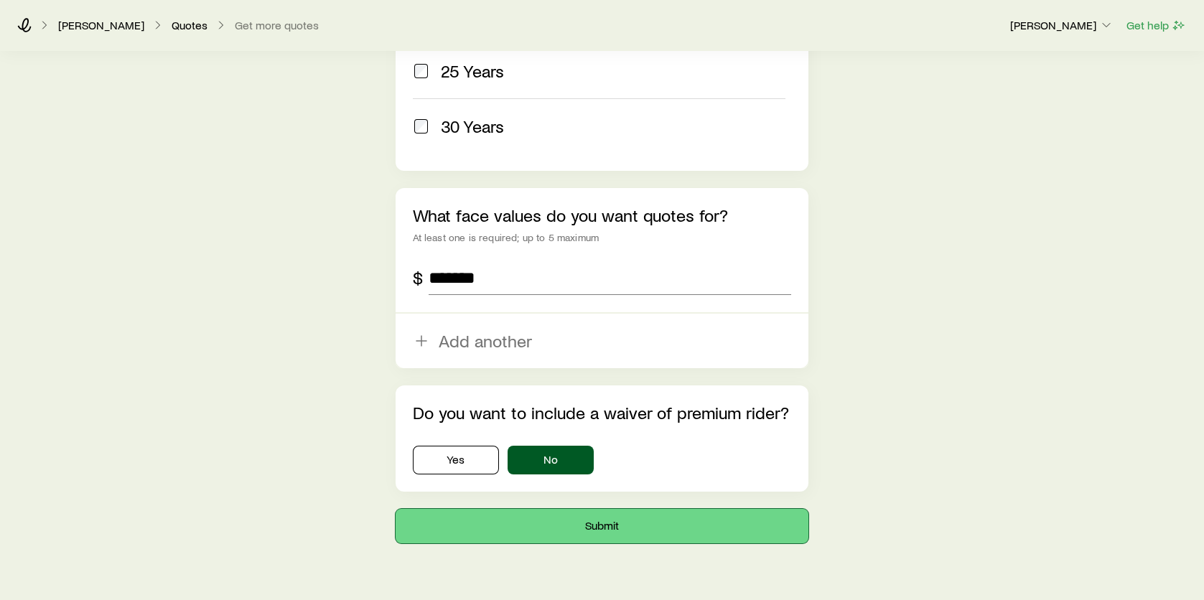
click at [600, 526] on button "Submit" at bounding box center [603, 526] width 414 height 34
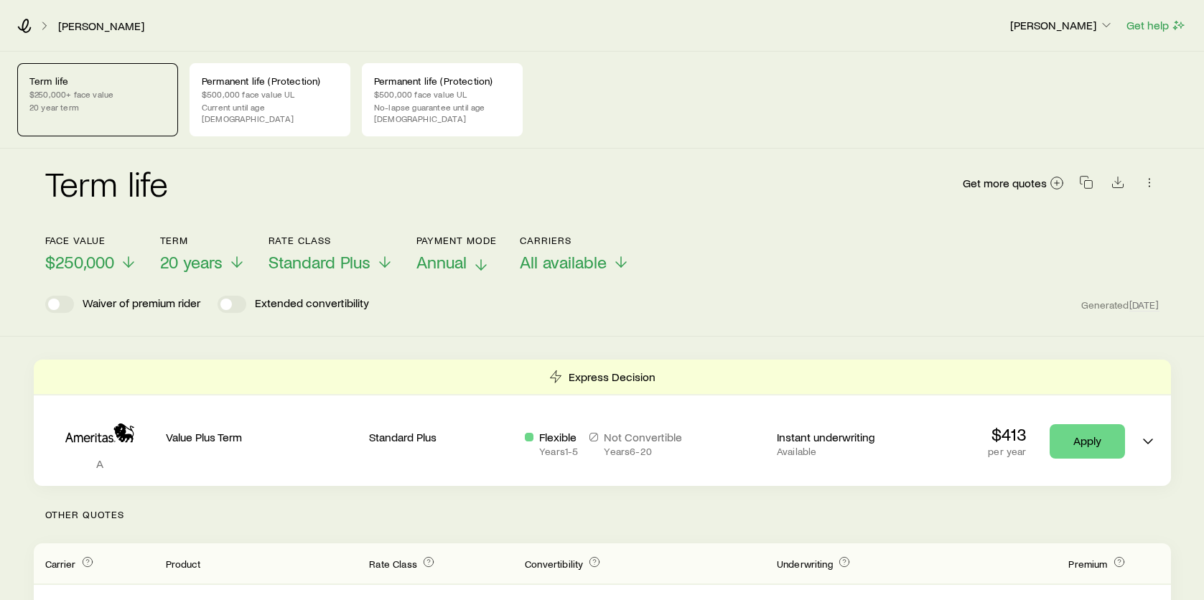
click at [455, 252] on span "Annual" at bounding box center [441, 262] width 50 height 20
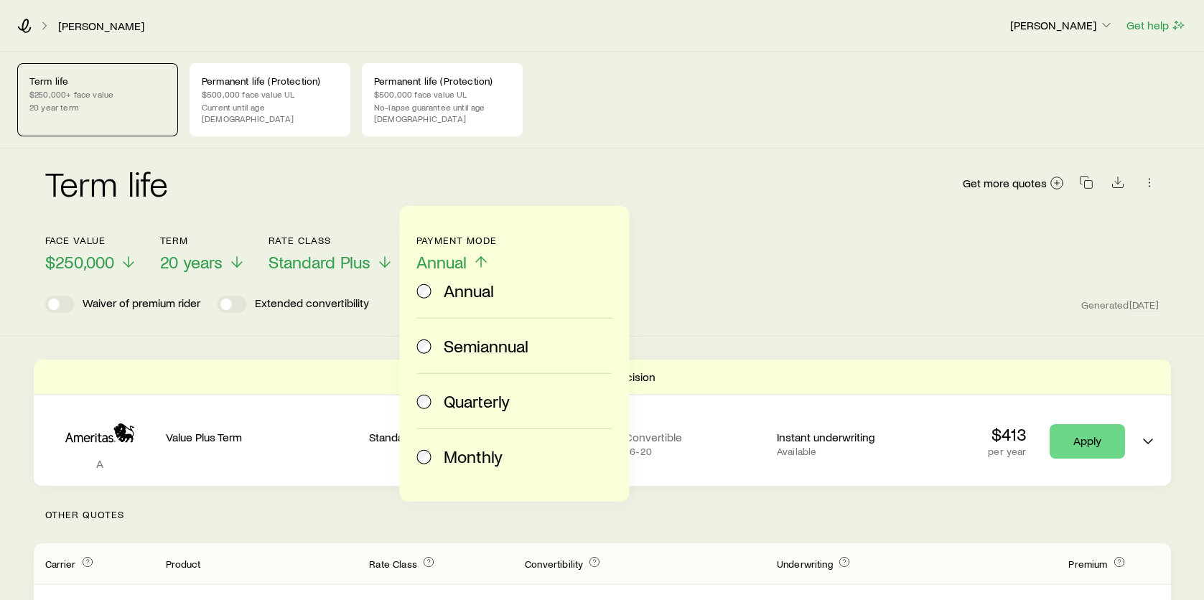
click at [430, 447] on span at bounding box center [425, 457] width 16 height 20
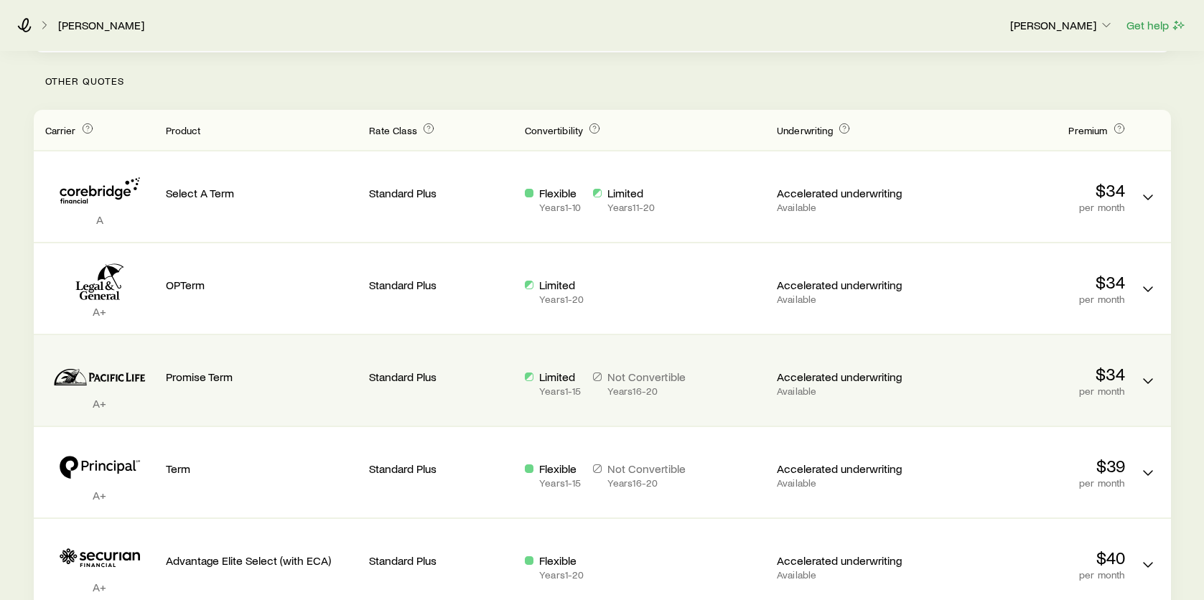
scroll to position [431, 0]
